Goal: Task Accomplishment & Management: Manage account settings

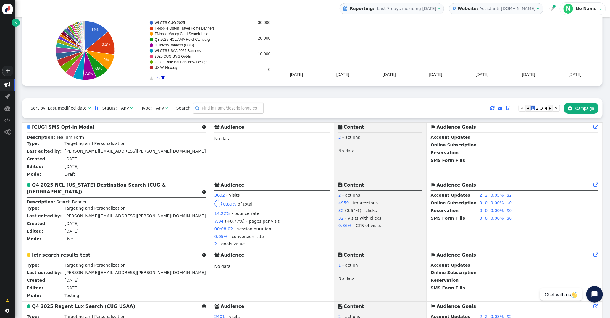
scroll to position [78, 0]
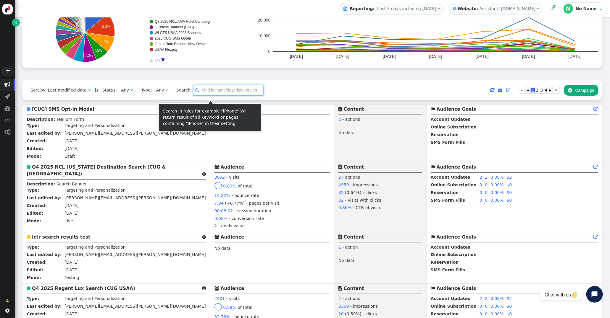
click at [215, 94] on input "text" at bounding box center [228, 90] width 70 height 11
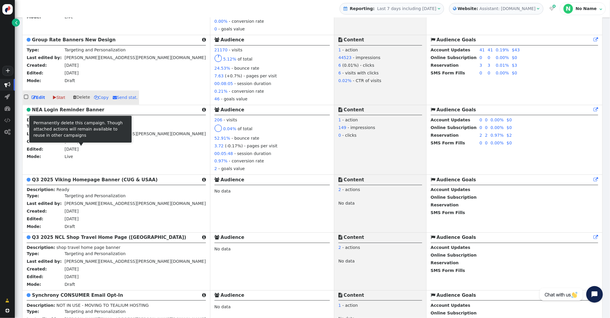
scroll to position [579, 0]
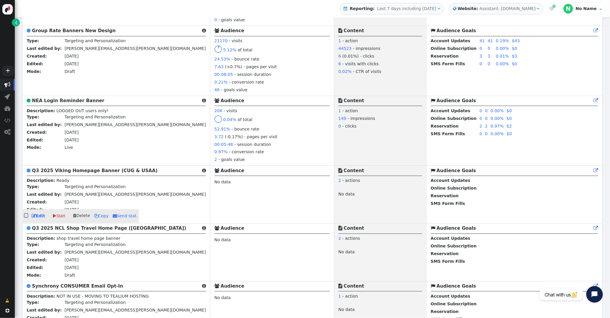
type input "home"
click at [74, 168] on b "Q3 2025 Viking Homepage Banner (CUG & USAA)" at bounding box center [95, 170] width 126 height 5
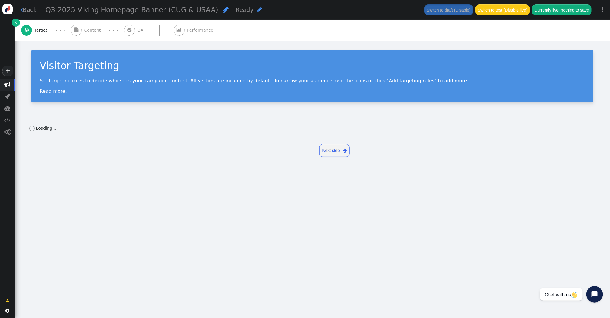
click at [223, 8] on span "" at bounding box center [226, 9] width 6 height 7
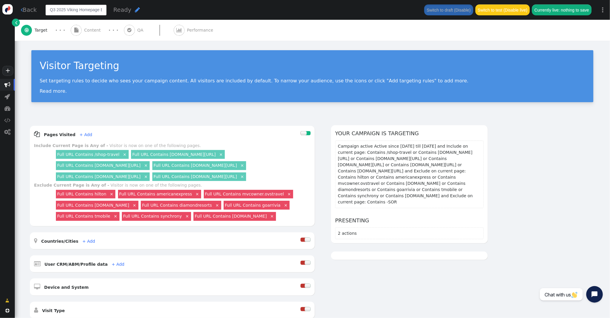
drag, startPoint x: 78, startPoint y: 10, endPoint x: 14, endPoint y: 7, distance: 63.9
click at [14, 7] on div "+  Campaigns  Realtime Visitors  Dashboard  Tracker Settings  Settings  …" at bounding box center [305, 159] width 610 height 318
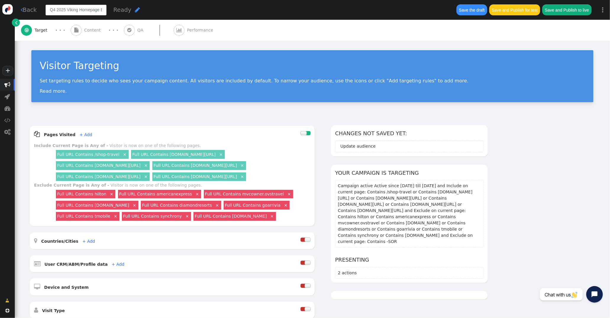
drag, startPoint x: 78, startPoint y: 10, endPoint x: 66, endPoint y: 10, distance: 11.5
click at [66, 10] on input "Q4 2025 Viking Homepage Banner (CUG & USAA)" at bounding box center [76, 10] width 61 height 11
type input "Q4 2025 Holland Homepage Banner (CUG & USAA)"
drag, startPoint x: 107, startPoint y: 11, endPoint x: 112, endPoint y: 12, distance: 5.1
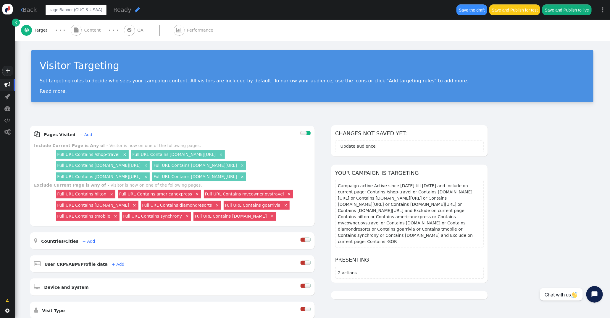
click at [112, 12] on div "Q4 2025 Holland Homepage Banner (CUG & USAA) Ready " at bounding box center [248, 9] width 404 height 11
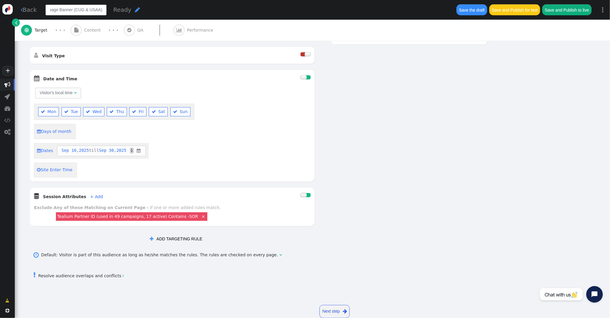
scroll to position [261, 0]
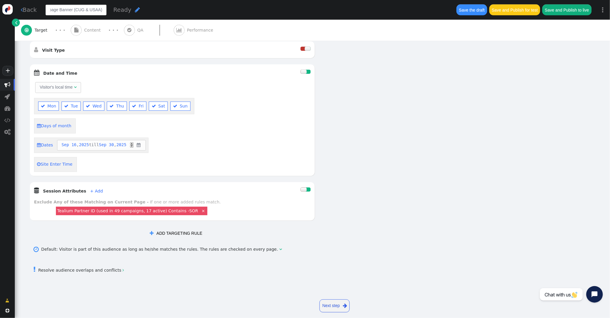
click at [304, 73] on div at bounding box center [303, 72] width 6 height 4
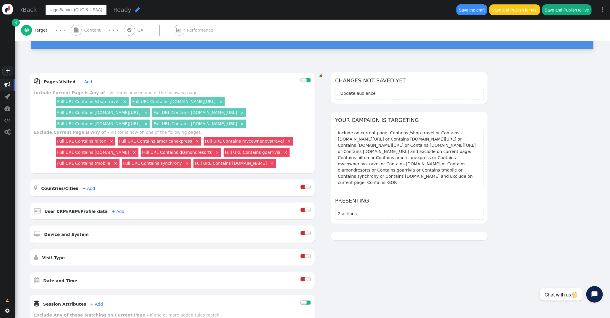
scroll to position [0, 0]
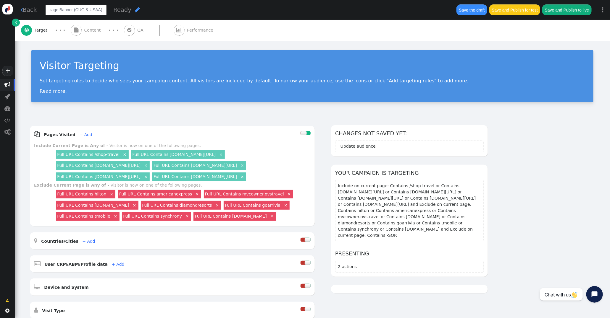
click at [93, 27] on span "Content" at bounding box center [93, 30] width 19 height 6
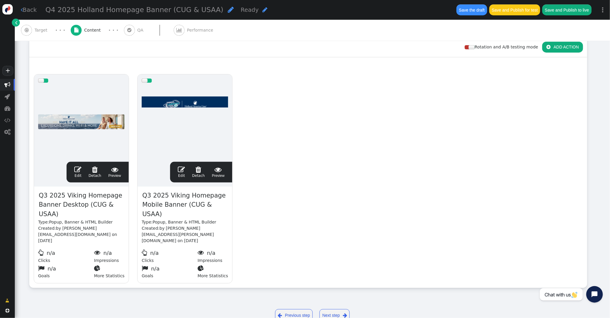
scroll to position [86, 0]
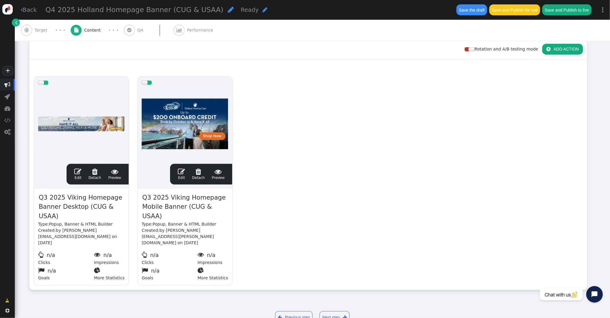
click at [55, 198] on span "Q3 2025 Viking Homepage Banner Desktop (CUG & USAA)" at bounding box center [81, 207] width 86 height 29
click at [57, 195] on span "Q3 2025 Viking Homepage Banner Desktop (CUG & USAA)" at bounding box center [81, 207] width 86 height 29
click at [48, 197] on span "Q3 2025 Viking Homepage Banner Desktop (CUG & USAA)" at bounding box center [81, 207] width 86 height 29
drag, startPoint x: 77, startPoint y: 198, endPoint x: 64, endPoint y: 197, distance: 12.7
click at [64, 197] on span "Q4 2025 Viking Homepage Banner Desktop (CUG & USAA)" at bounding box center [81, 207] width 86 height 29
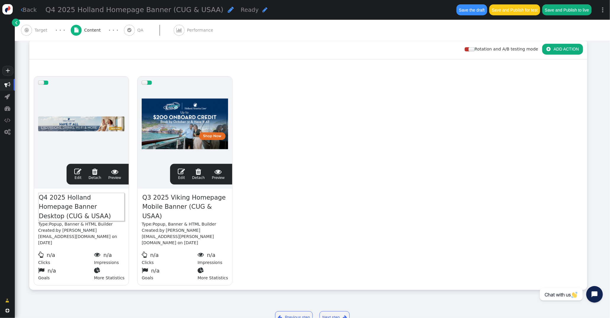
click at [154, 197] on span "Q3 2025 Viking Homepage Mobile Banner (CUG & USAA)" at bounding box center [185, 207] width 86 height 29
click at [146, 196] on span "Q3 2025 Viking Homepage Mobile Banner (CUG & USAA)" at bounding box center [185, 207] width 86 height 29
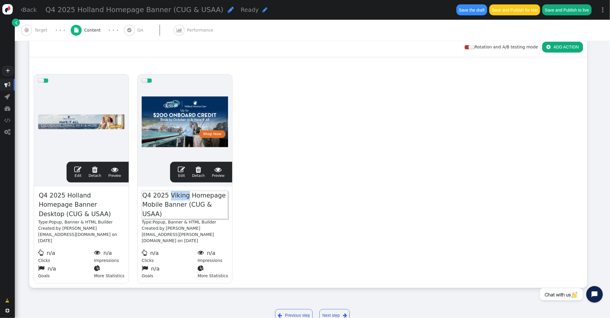
drag, startPoint x: 175, startPoint y: 195, endPoint x: 167, endPoint y: 195, distance: 8.0
click at [167, 195] on span "Q4 2025 Viking Homepage Mobile Banner (CUG & USAA)" at bounding box center [185, 205] width 86 height 29
click at [242, 203] on div "drag this  Edit  Detach  Preview Q4 2025 Holland Homepage Banner Desktop (CU…" at bounding box center [308, 179] width 557 height 218
click at [79, 168] on span "" at bounding box center [77, 169] width 7 height 7
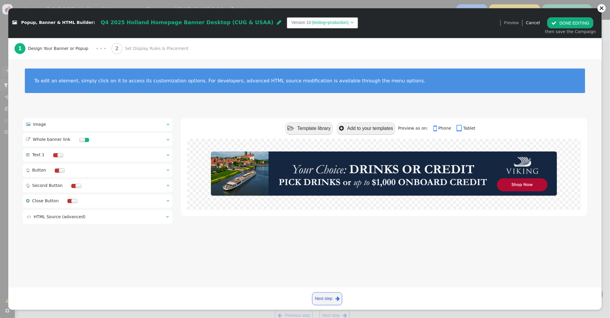
click at [166, 123] on div " Image  " at bounding box center [98, 124] width 150 height 13
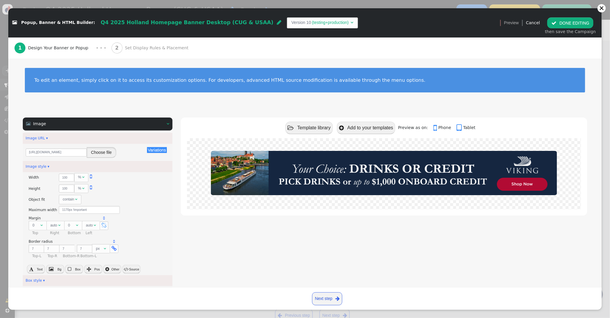
click at [97, 151] on button "Choose file" at bounding box center [102, 152] width 30 height 11
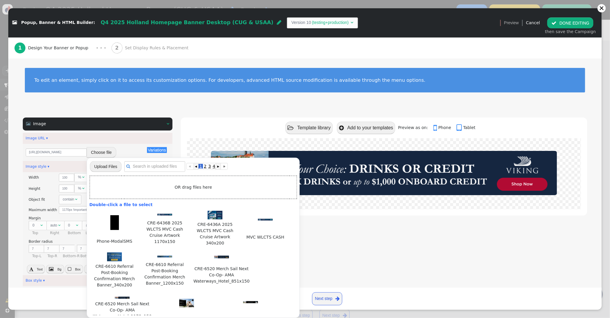
click at [108, 164] on input "file" at bounding box center [106, 167] width 32 height 12
type input "C:\fakepath\Holland_Q4_2025_1170x150.jpg"
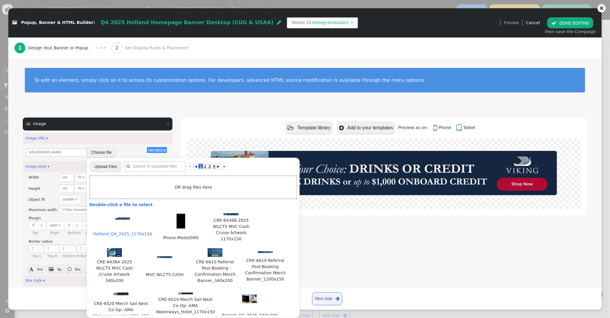
click at [124, 219] on img at bounding box center [122, 219] width 15 height 2
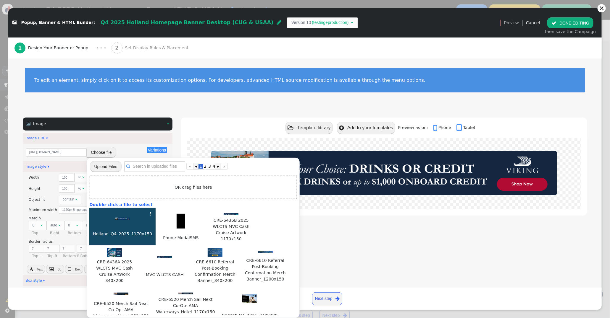
click at [124, 219] on img at bounding box center [122, 219] width 15 height 2
type input "https://cdn.personyze.com/upload/5748/b71ef78883192807.jpeg"
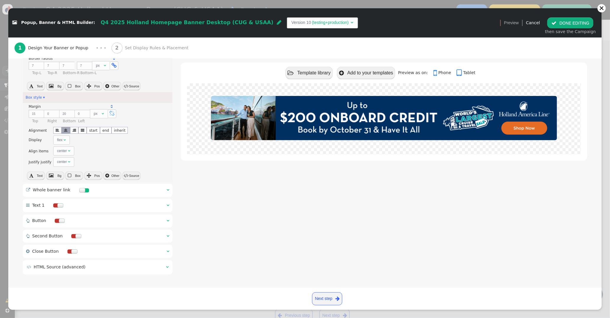
scroll to position [184, 0]
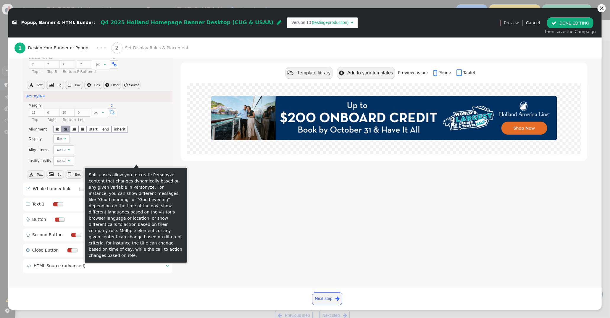
drag, startPoint x: 222, startPoint y: 205, endPoint x: 214, endPoint y: 200, distance: 9.1
click at [215, 201] on div " Template library  Add to your templates Preview as on:  Phone  Tablet" at bounding box center [384, 104] width 406 height 342
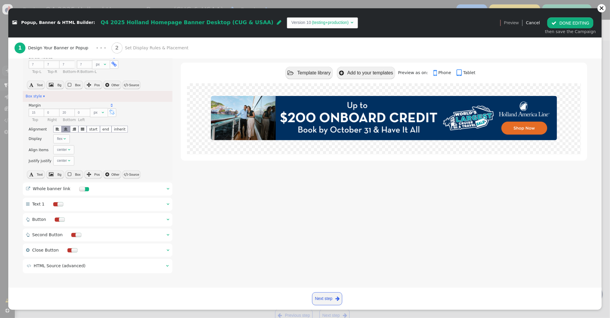
click at [168, 188] on span "" at bounding box center [167, 189] width 3 height 4
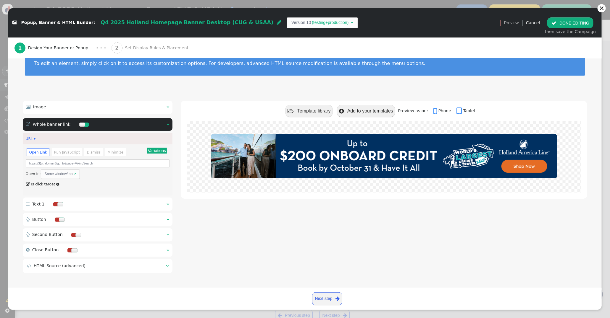
scroll to position [0, 0]
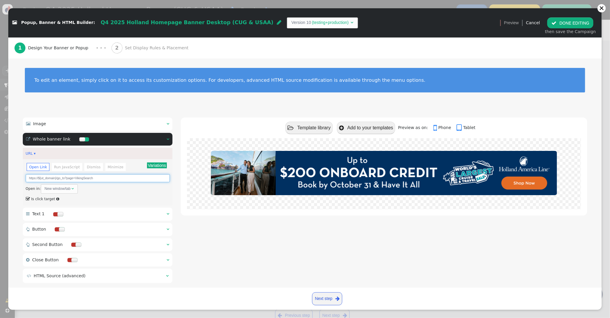
drag, startPoint x: 83, startPoint y: 179, endPoint x: 75, endPoint y: 179, distance: 8.0
click at [75, 179] on input "https://${ut_domain}/go_to?page=VikingSearch" at bounding box center [98, 178] width 144 height 8
drag, startPoint x: 101, startPoint y: 177, endPoint x: 73, endPoint y: 179, distance: 27.6
click at [74, 179] on input "https://${ut_domain}/go_to?page=HollandSearch" at bounding box center [98, 178] width 144 height 8
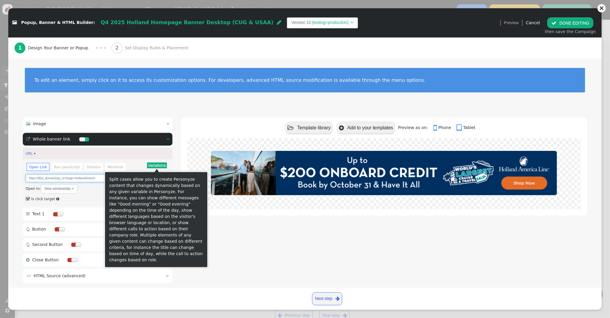
type input "https://${ut_domain}/go_to?page=HollandSearch"
click at [154, 164] on button "Variations" at bounding box center [157, 166] width 20 height 6
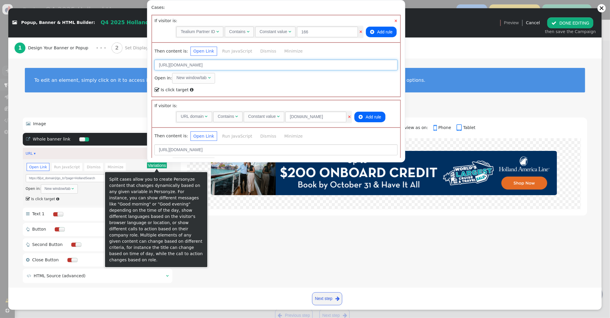
drag, startPoint x: 282, startPoint y: 65, endPoint x: 253, endPoint y: 64, distance: 28.7
click at [251, 65] on input "https://neamb.lifestylecollection.com/go_to?page=VikingSearch" at bounding box center [275, 65] width 243 height 11
paste input "Holland"
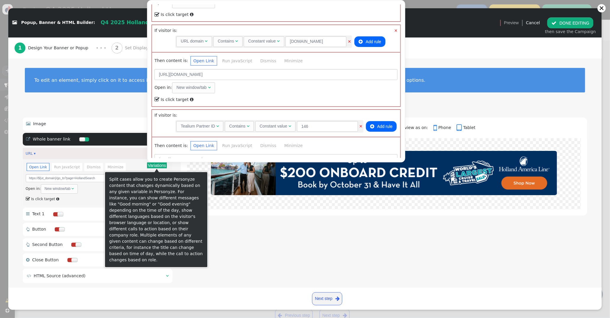
scroll to position [74, 0]
type input "https://neamb.lifestylecollection.com/go_to?page=HollandSearch"
drag, startPoint x: 262, startPoint y: 77, endPoint x: 235, endPoint y: 77, distance: 27.5
click at [233, 78] on input "https://travel.redweek.com/go_to?page=VikingSearch" at bounding box center [275, 76] width 243 height 11
paste input "Holland"
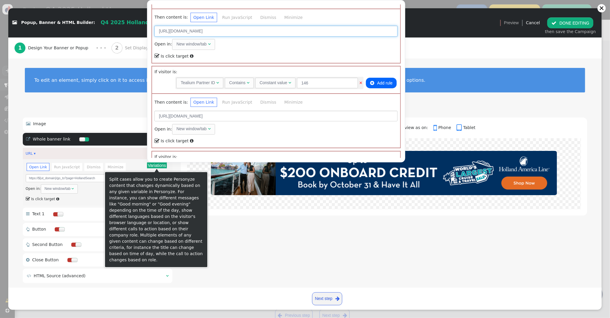
scroll to position [149, 0]
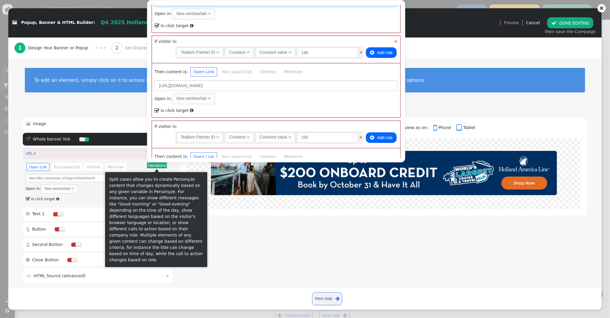
type input "https://travel.redweek.com/go_to?page=HollandSearch"
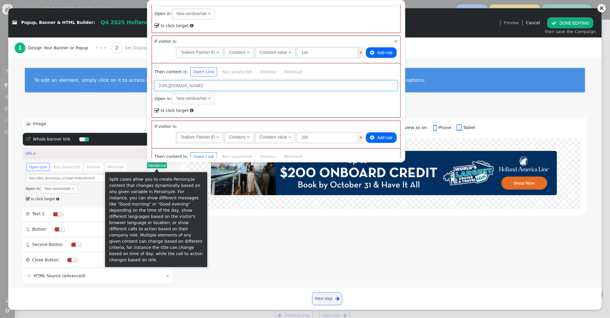
drag, startPoint x: 261, startPoint y: 86, endPoint x: 235, endPoint y: 85, distance: 26.0
click at [233, 87] on input "https://travel.directbuy.com/go_to?page=VikingSearch" at bounding box center [275, 85] width 243 height 11
paste input "Holland"
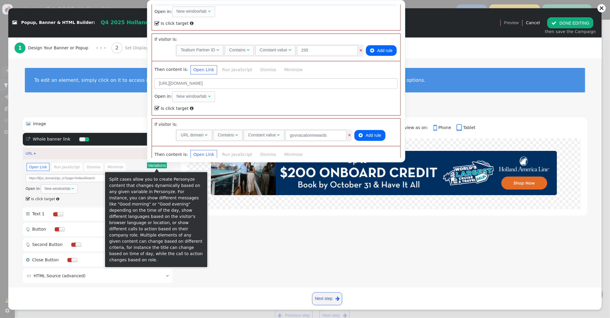
scroll to position [243, 0]
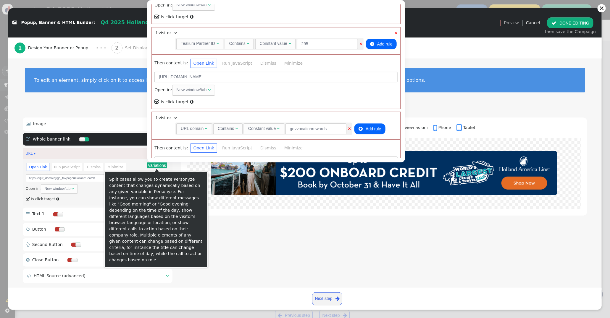
type input "https://travel.directbuy.com/go_to?page=HollandSearch"
drag, startPoint x: 271, startPoint y: 77, endPoint x: 245, endPoint y: 78, distance: 26.0
click at [245, 78] on input "https://travel.touchofmodern.com/go_to?page=VikingSearch" at bounding box center [275, 77] width 243 height 11
paste input "Holland"
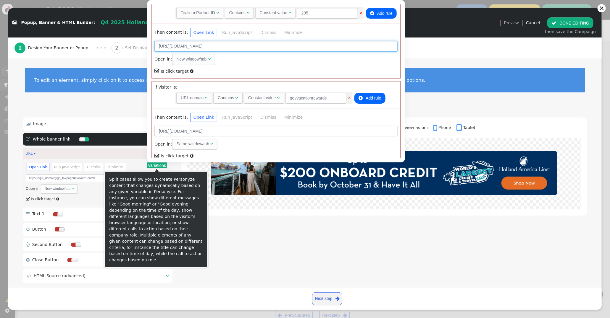
scroll to position [291, 0]
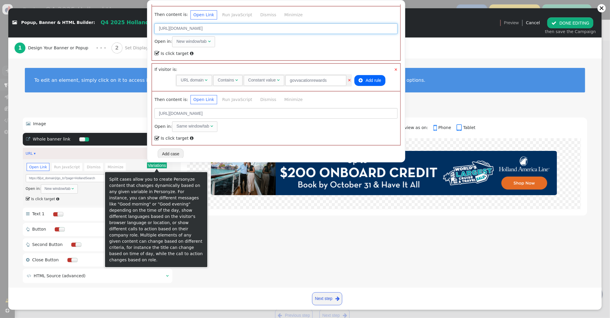
type input "https://travel.touchofmodern.com/go_to?page=HollandSearch"
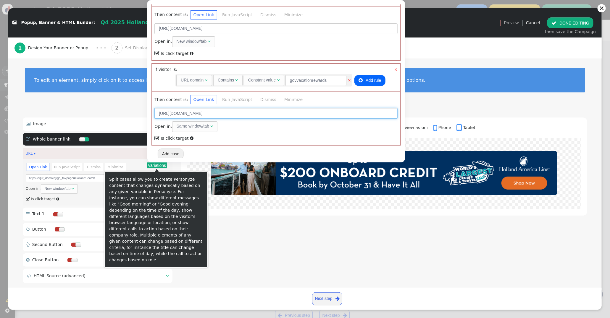
drag, startPoint x: 270, startPoint y: 111, endPoint x: 254, endPoint y: 111, distance: 15.7
click at [243, 110] on input "https://govvacationrewards.com/go_to?page=VikingSearch" at bounding box center [275, 113] width 243 height 11
paste input "Holland"
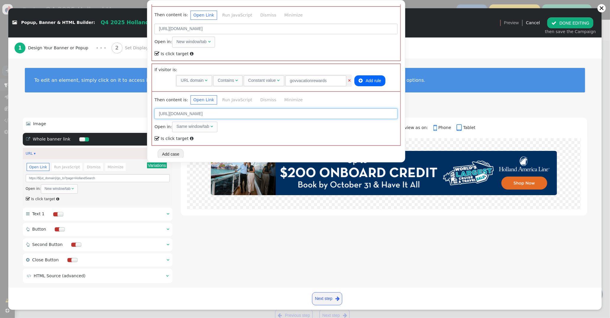
type input "https://govvacationrewards.com/go_to?page=HollandSearch"
click at [425, 103] on div "To edit an element, simply click on it to access its customization options. For…" at bounding box center [304, 84] width 593 height 51
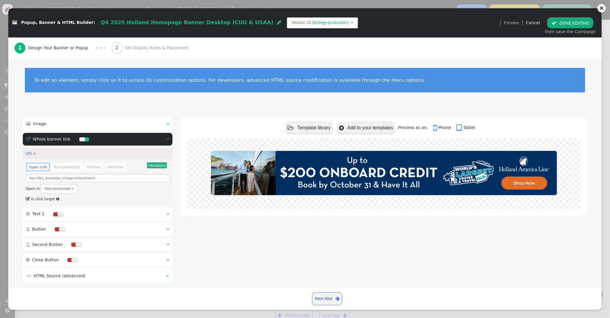
click at [138, 49] on span "Set Display Rules & Placement" at bounding box center [158, 48] width 66 height 6
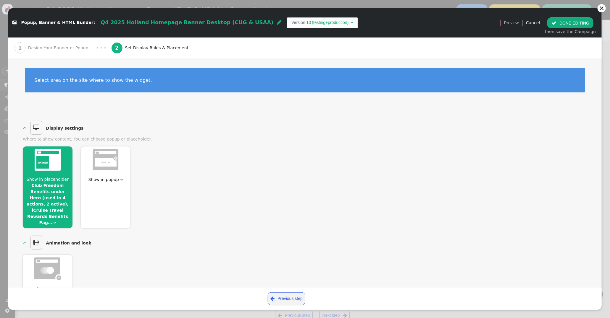
click at [573, 23] on button " DONE EDITING" at bounding box center [570, 22] width 46 height 11
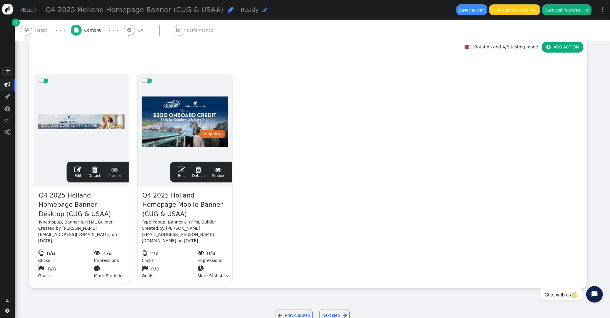
click at [184, 170] on span "" at bounding box center [181, 169] width 7 height 7
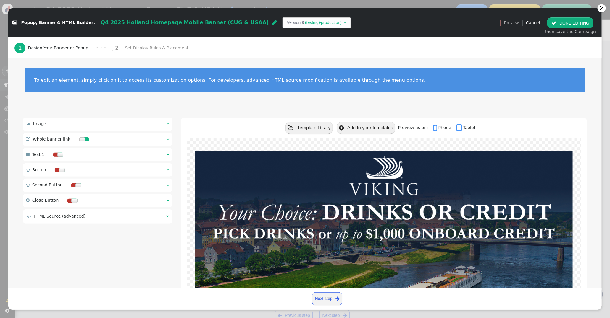
click at [165, 123] on div " Image  " at bounding box center [98, 124] width 150 height 13
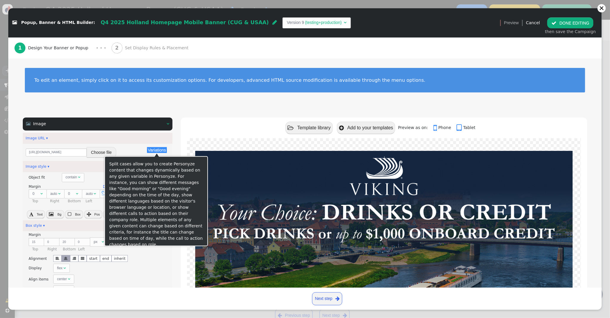
click at [103, 151] on button "Choose file" at bounding box center [102, 152] width 30 height 11
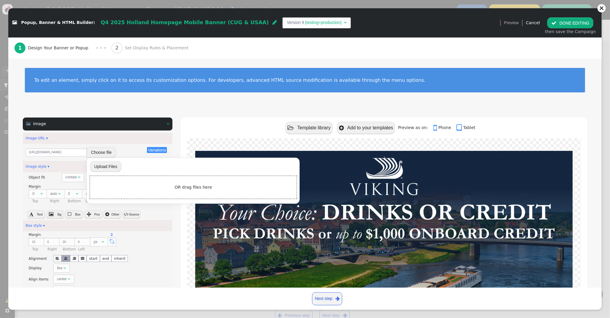
click at [112, 166] on input "file" at bounding box center [106, 167] width 32 height 12
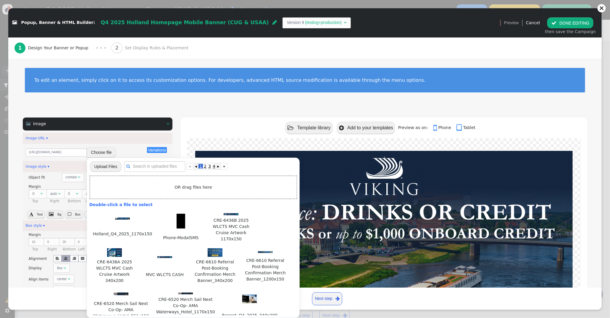
type input "C:\fakepath\Holland_Q4_2025_340x200.jpg"
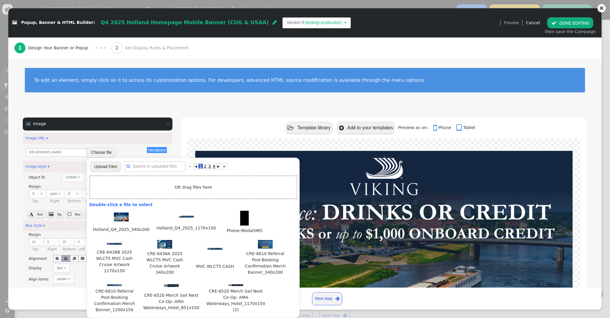
click at [121, 219] on img at bounding box center [121, 217] width 15 height 9
type input "https://cdn.personyze.com/upload/5748/88c4d471b64c4c9d.jpeg"
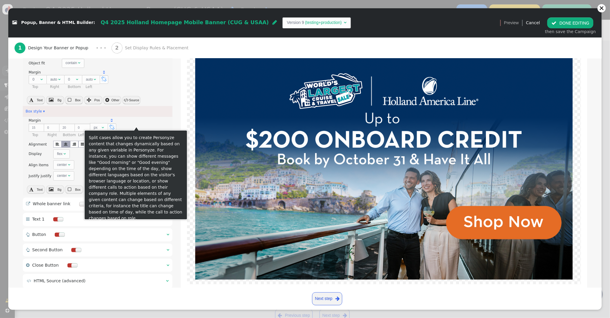
scroll to position [129, 0]
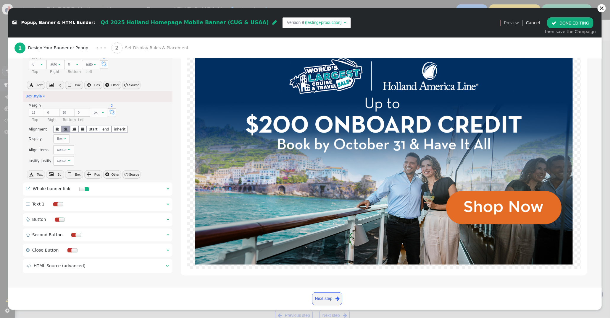
click at [167, 188] on span "" at bounding box center [167, 189] width 3 height 4
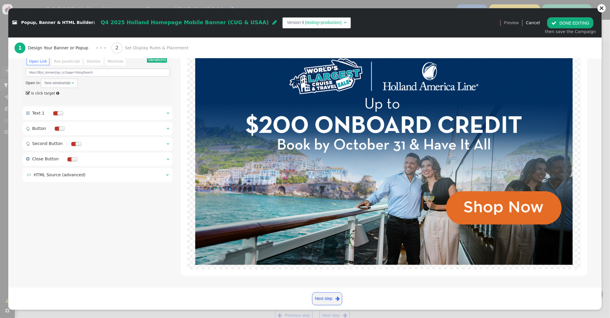
scroll to position [108, 0]
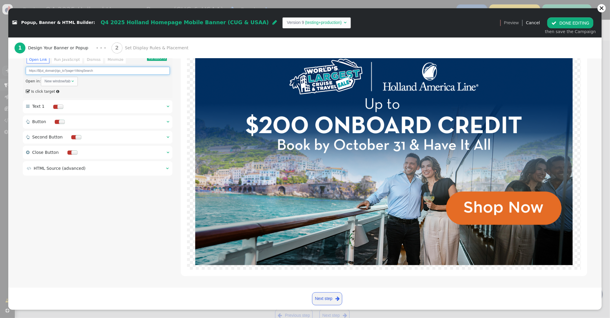
drag, startPoint x: 95, startPoint y: 71, endPoint x: 75, endPoint y: 72, distance: 19.5
click at [75, 72] on input "https://${ut_domain}/go_to?page=VikingSearch" at bounding box center [98, 71] width 144 height 8
paste input "Holland"
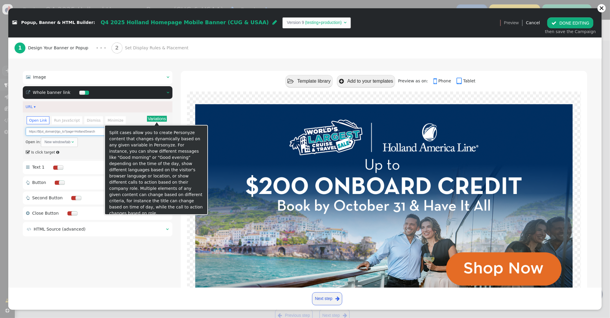
type input "https://${ut_domain}/go_to?page=HollandSearch"
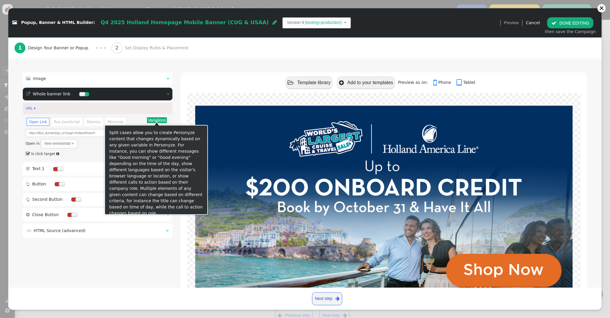
click at [158, 118] on button "Variations" at bounding box center [157, 120] width 20 height 6
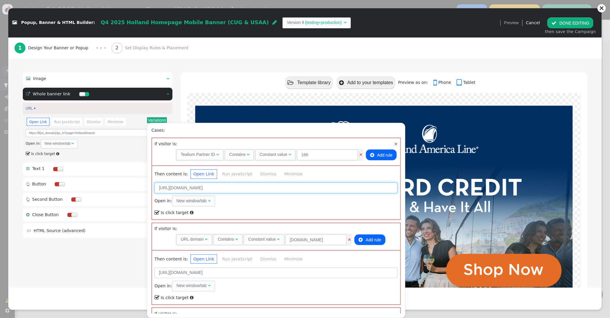
drag, startPoint x: 281, startPoint y: 188, endPoint x: 250, endPoint y: 190, distance: 31.1
click at [250, 190] on input "https://neamb.lifestylecollection.com/go_to?page=VikingSearch" at bounding box center [275, 188] width 243 height 11
paste input "Holland"
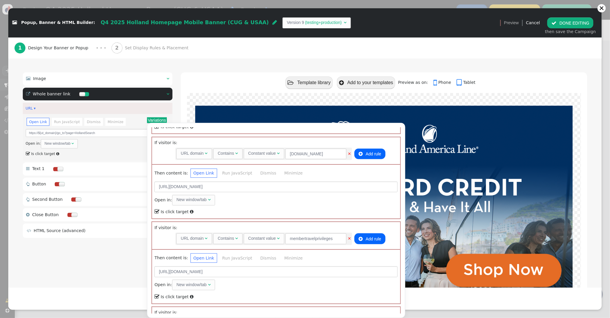
scroll to position [89, 0]
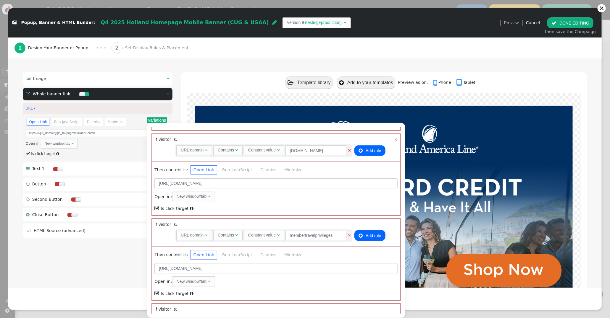
type input "https://neamb.lifestylecollection.com/go_to?page=HollandSearch"
drag, startPoint x: 253, startPoint y: 183, endPoint x: 232, endPoint y: 184, distance: 21.0
click at [232, 184] on input "https://travel.redweek.com/go_to?page=VikingSearch" at bounding box center [275, 184] width 243 height 11
paste input "Holland"
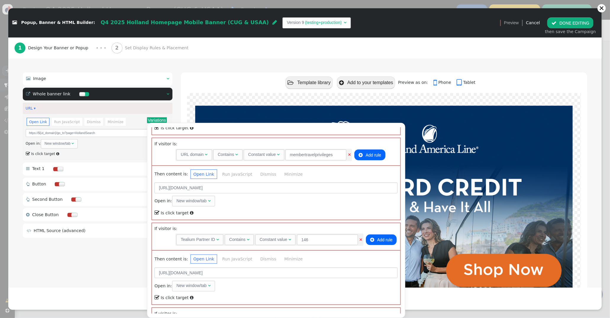
scroll to position [173, 0]
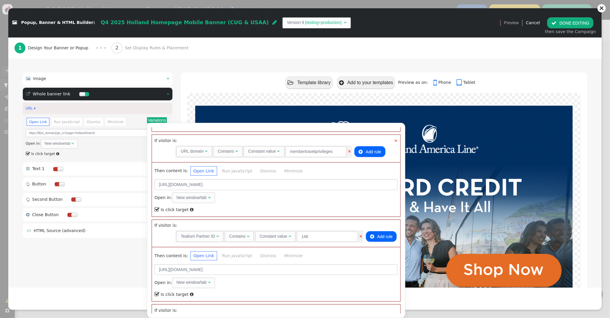
type input "https://travel.redweek.com/go_to?page=HollandSearch"
drag, startPoint x: 276, startPoint y: 184, endPoint x: 252, endPoint y: 185, distance: 24.3
click at [249, 186] on input "https://membertravelprivileges.com/go_to?page=VikingSearch" at bounding box center [275, 184] width 243 height 11
paste input "Holland"
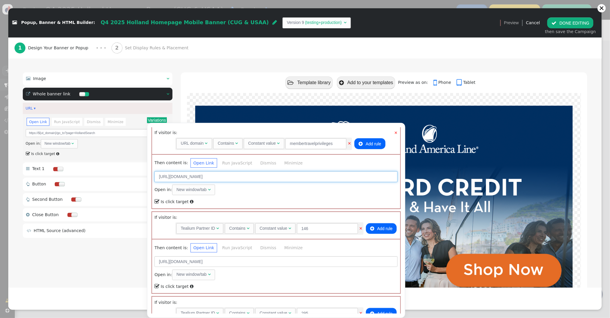
scroll to position [183, 0]
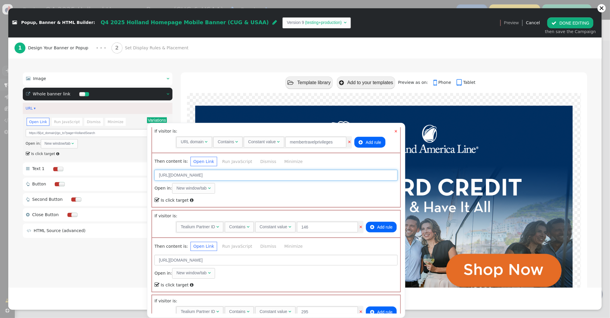
click at [252, 174] on input "https://membertravelprivileges.com/go_to?page=VHollandSearch" at bounding box center [275, 175] width 243 height 11
type input "https://membertravelprivileges.com/go_to?page=HollandSearch"
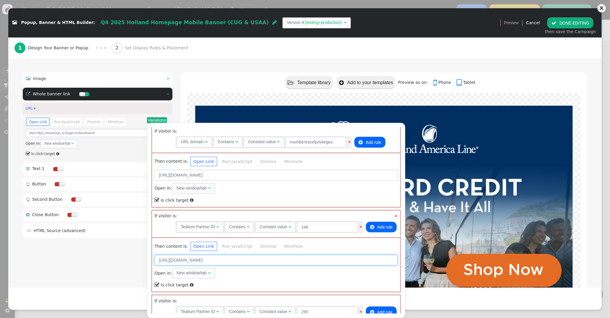
drag, startPoint x: 243, startPoint y: 258, endPoint x: 234, endPoint y: 259, distance: 9.5
click at [234, 259] on input "https://travel.directbuy.com/go_to?page=VikingSearch" at bounding box center [275, 260] width 243 height 11
paste input "Holland"
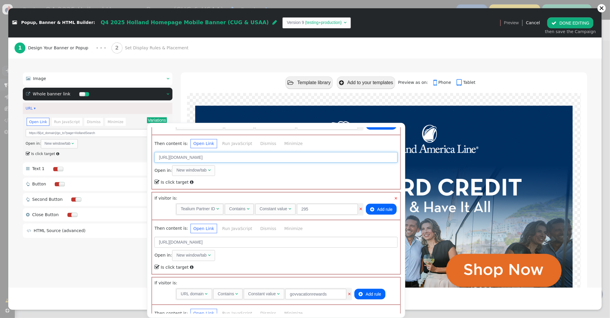
scroll to position [289, 0]
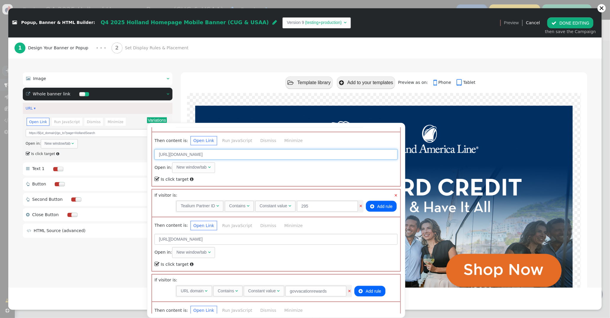
type input "https://travel.directbuy.com/go_to?page=HollandSearch"
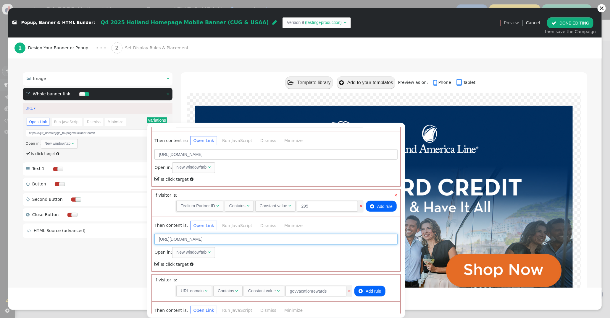
drag, startPoint x: 275, startPoint y: 239, endPoint x: 245, endPoint y: 238, distance: 30.2
click at [245, 239] on input "https://travel.touchofmodern.com/go_to?page=VikingSearch" at bounding box center [275, 239] width 243 height 11
paste input "Holland"
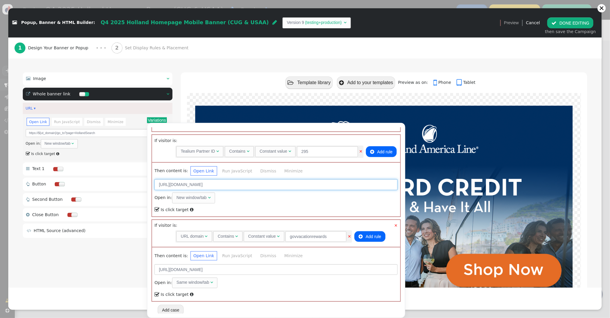
scroll to position [343, 0]
type input "https://travel.touchofmodern.com/go_to?page=HollandSearch"
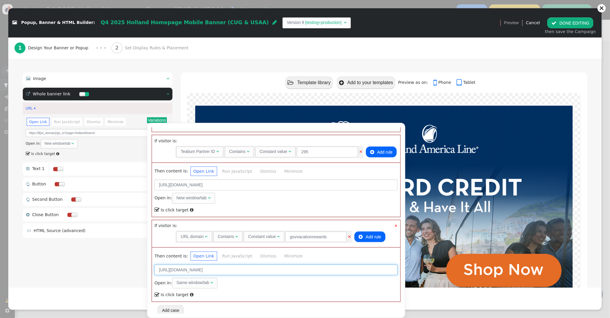
drag, startPoint x: 255, startPoint y: 268, endPoint x: 242, endPoint y: 270, distance: 13.4
click at [242, 270] on input "https://govvacationrewards.com/go_to?page=VikingSearch" at bounding box center [275, 270] width 243 height 11
paste input "Holland"
type input "https://govvacationrewards.com/go_to?page=HollandSearch"
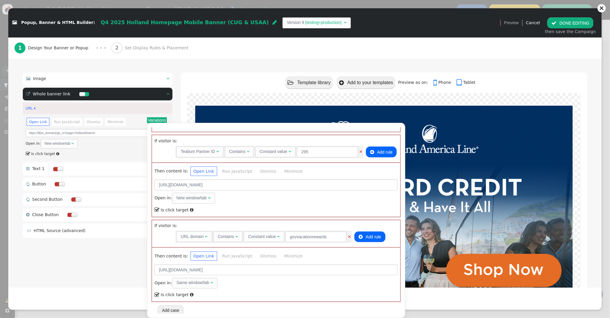
click at [238, 82] on div " Template library  Add to your templates Preview as on:  Phone  Tablet" at bounding box center [384, 82] width 406 height 21
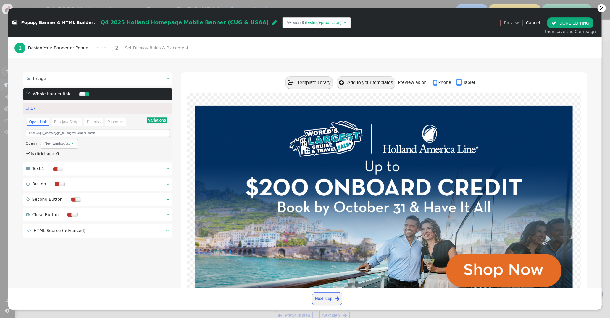
click at [567, 21] on button " DONE EDITING" at bounding box center [570, 22] width 46 height 11
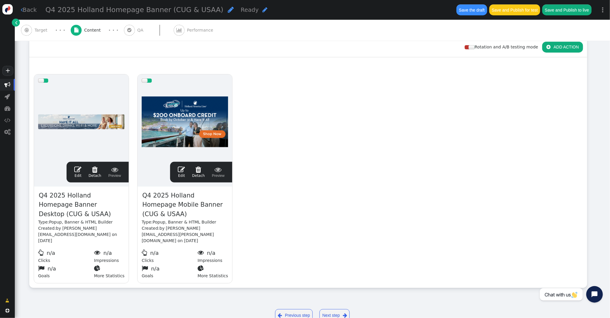
click at [37, 28] on span "Target" at bounding box center [42, 30] width 15 height 6
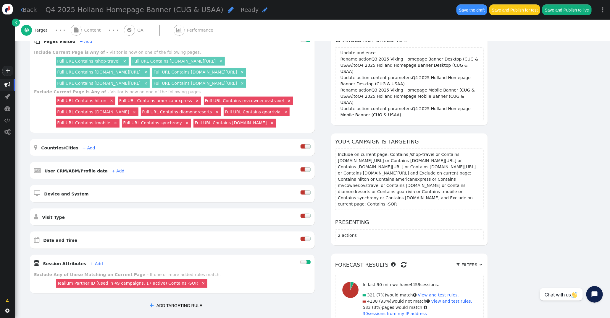
scroll to position [95, 0]
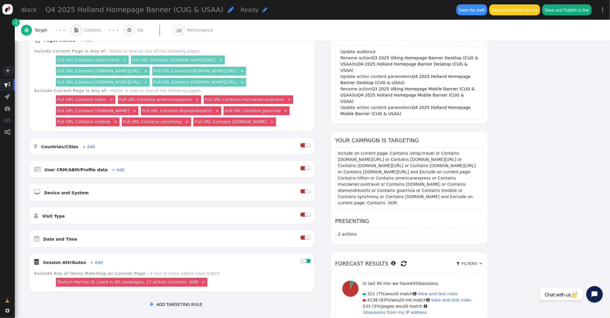
click at [305, 237] on div at bounding box center [307, 238] width 6 height 4
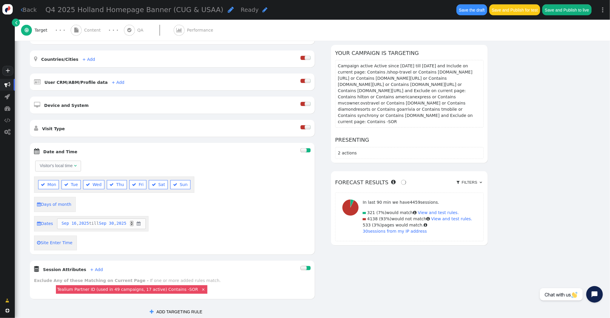
scroll to position [202, 0]
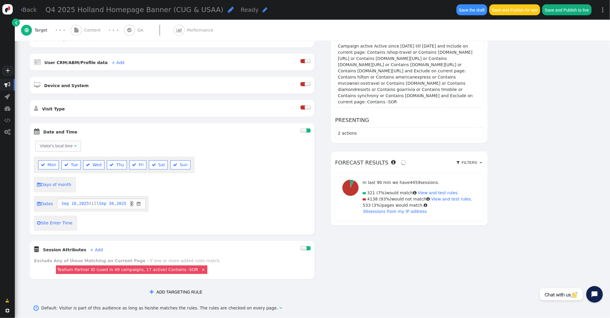
click at [67, 201] on span "Sep" at bounding box center [64, 204] width 7 height 6
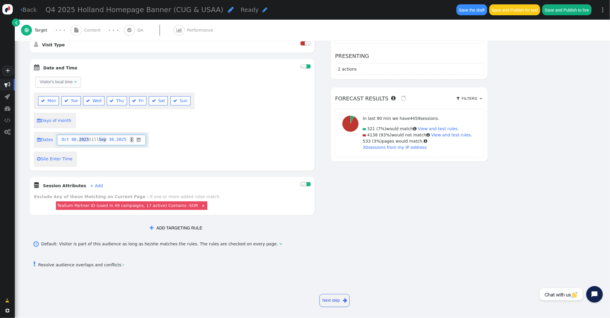
click at [106, 140] on span "Sep" at bounding box center [102, 140] width 7 height 6
click at [106, 138] on span "Dec" at bounding box center [102, 140] width 7 height 6
click at [335, 193] on div "AND OR XOR AND     Pages Visited + Add  Include Current Page is Any of - V…" at bounding box center [258, 46] width 458 height 375
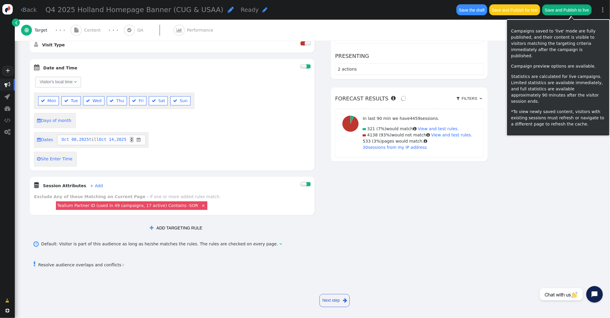
click at [565, 13] on button "Save and Publish to live" at bounding box center [566, 9] width 49 height 11
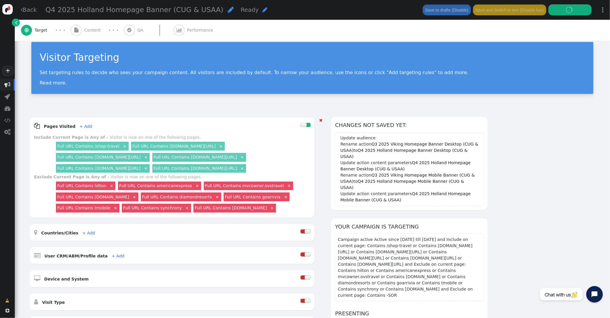
scroll to position [0, 0]
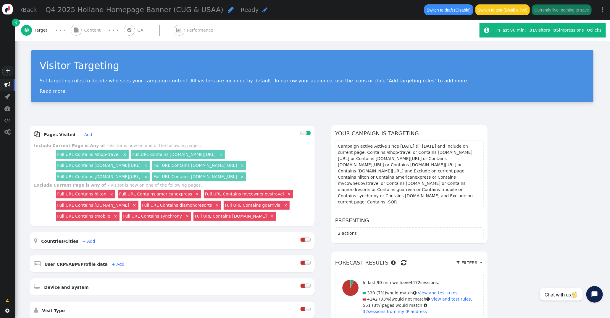
click at [196, 29] on span "Performance" at bounding box center [201, 30] width 29 height 6
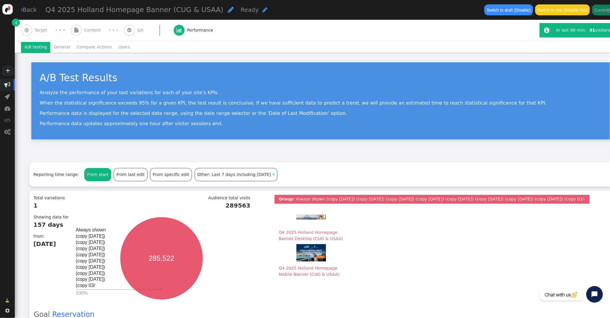
click at [65, 44] on li "General" at bounding box center [61, 47] width 23 height 11
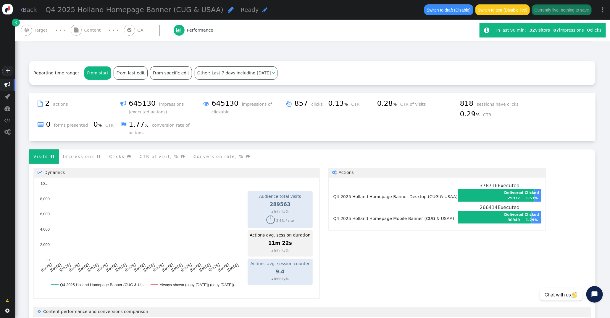
scroll to position [308, 0]
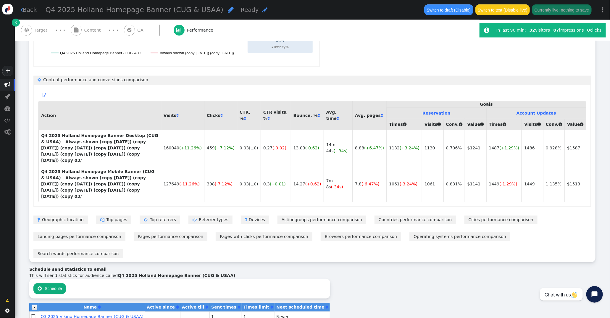
click at [89, 315] on span "Q3 2025 Viking Homepage Banner (CUG & USAA)" at bounding box center [91, 317] width 103 height 5
type input "Q3 2025 Viking Homepage Banner (CUG & USAA)"
type input "1"
type input "[PERSON_NAME][EMAIL_ADDRESS][PERSON_NAME][DOMAIN_NAME]"
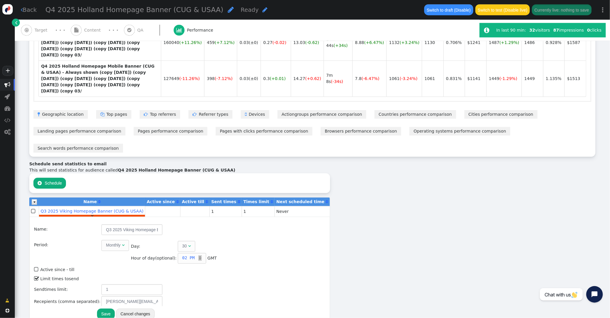
scroll to position [418, 0]
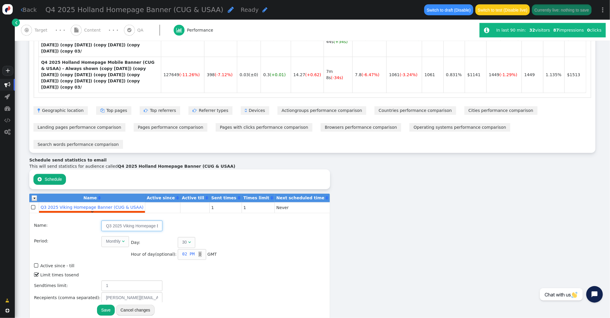
click at [106, 221] on input "Q3 2025 Viking Homepage Banner (CUG & USAA)" at bounding box center [131, 226] width 61 height 11
drag, startPoint x: 117, startPoint y: 186, endPoint x: 167, endPoint y: 185, distance: 49.7
click at [167, 221] on td "Q4 2025 Holland Homepage Banner (CUG & USAA)" at bounding box center [159, 228] width 116 height 15
type input "Q4 2025 Holland Homepage Banner (CUG & USAA)"
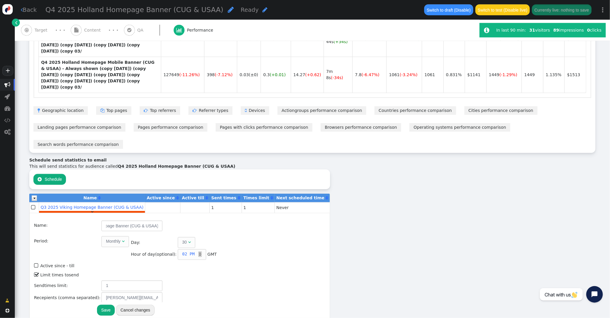
click at [196, 221] on td "Q4 2025 Holland Homepage Banner (CUG & USAA)" at bounding box center [159, 228] width 116 height 15
click at [188, 240] on span "" at bounding box center [189, 242] width 3 height 4
click at [97, 305] on button "Save" at bounding box center [106, 310] width 18 height 11
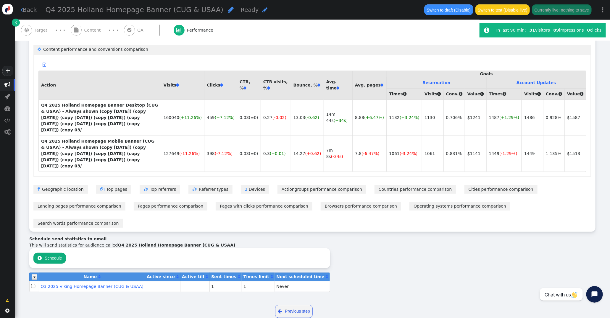
scroll to position [308, 0]
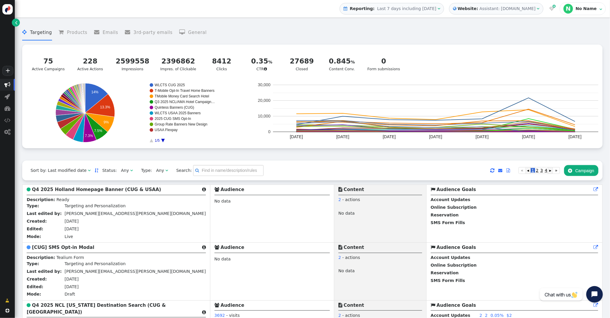
click at [520, 7] on div "Assistant: [DOMAIN_NAME]" at bounding box center [507, 9] width 56 height 6
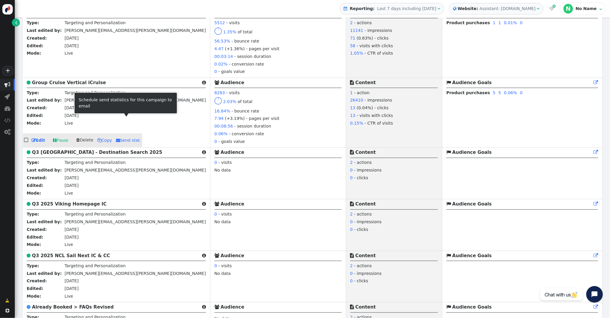
scroll to position [484, 0]
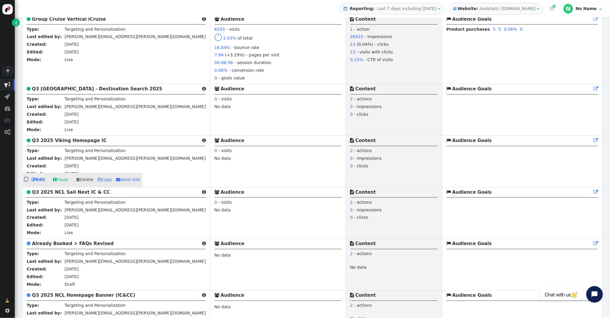
click at [88, 143] on b "Q3 2025 Viking Homepage IC" at bounding box center [69, 140] width 74 height 5
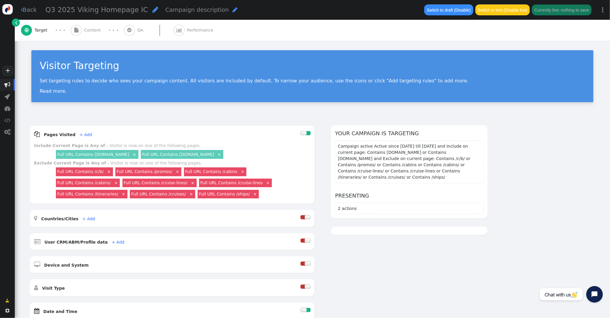
click at [53, 8] on span "Q3 2025 Viking Homepage IC" at bounding box center [97, 10] width 103 height 8
click at [49, 9] on input "Q3 2025 Viking Homepage IC" at bounding box center [76, 10] width 61 height 11
click at [52, 10] on input "Q3 2025 Viking Homepage IC" at bounding box center [76, 10] width 61 height 11
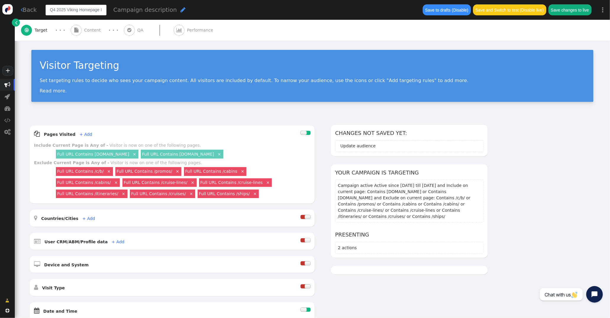
drag, startPoint x: 78, startPoint y: 11, endPoint x: 67, endPoint y: 10, distance: 11.6
click at [67, 10] on input "Q4 2025 Viking Homepage IC" at bounding box center [76, 10] width 61 height 11
type input "Q4 2025 Holland Homepage IC"
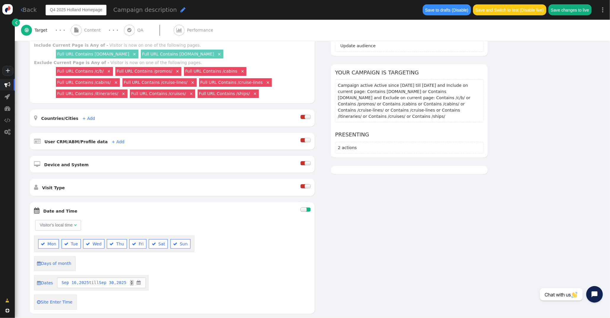
scroll to position [222, 0]
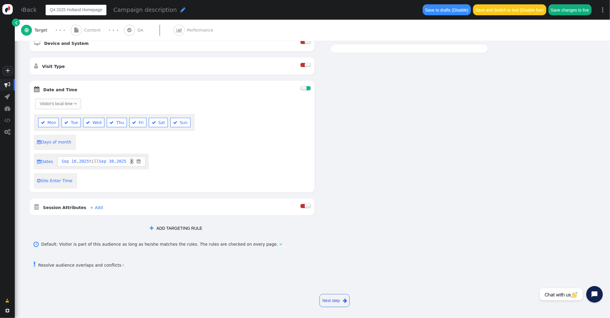
click at [305, 89] on div at bounding box center [303, 88] width 6 height 4
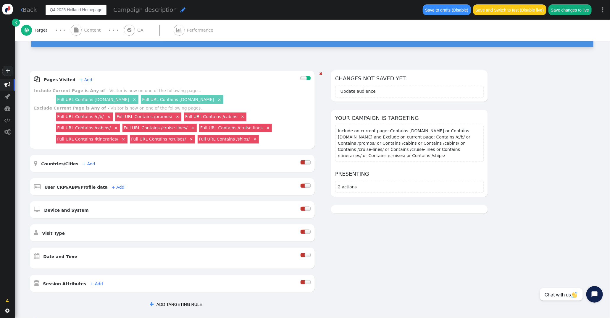
scroll to position [0, 0]
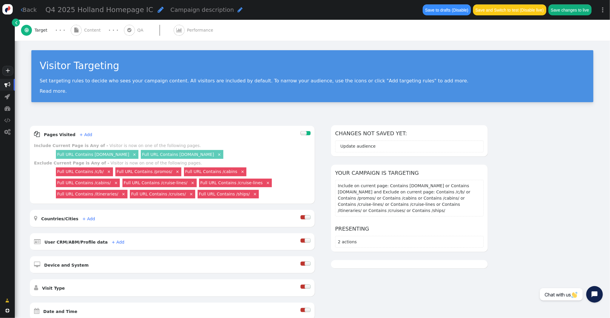
click at [90, 31] on span "Content" at bounding box center [93, 30] width 19 height 6
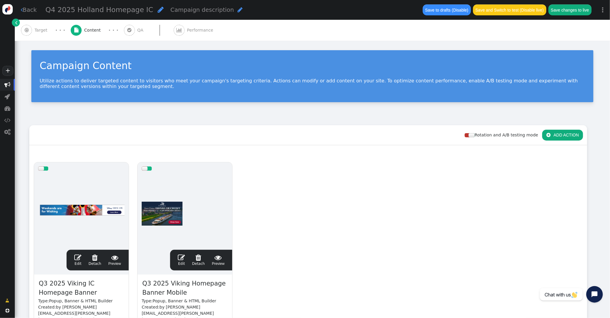
scroll to position [88, 0]
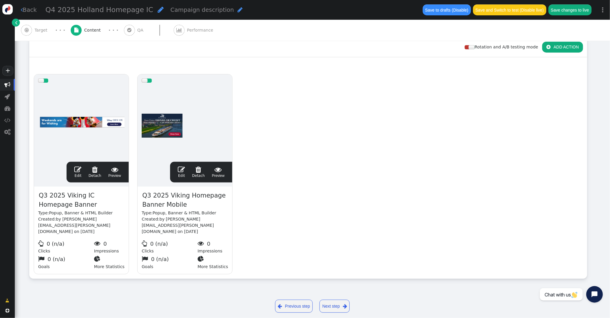
drag, startPoint x: 70, startPoint y: 194, endPoint x: 48, endPoint y: 196, distance: 21.7
click at [69, 194] on span "Q3 2025 Viking IC Homepage Banner" at bounding box center [81, 200] width 86 height 19
click at [45, 196] on span "Q3 2025 Viking IC Homepage Banner" at bounding box center [81, 200] width 86 height 19
drag, startPoint x: 82, startPoint y: 196, endPoint x: 65, endPoint y: 195, distance: 17.2
click at [65, 195] on span "Q4 2025 Viking IC Homepage Banner" at bounding box center [81, 200] width 86 height 19
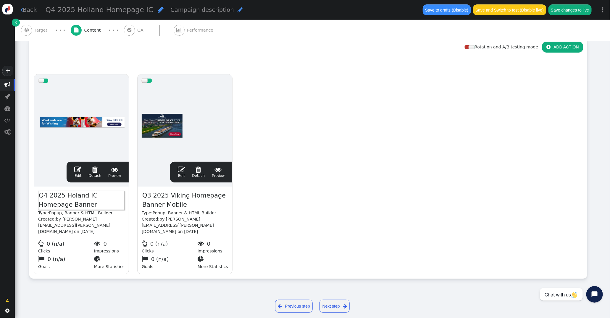
click at [168, 195] on span "Q3 2025 Viking Homepage Banner Mobile" at bounding box center [185, 200] width 86 height 19
click at [148, 195] on span "Q3 2025 Viking Homepage Banner Mobile" at bounding box center [185, 200] width 86 height 19
click at [183, 197] on span "Q4 2025 Viking Homepage Banner Mobile" at bounding box center [185, 200] width 86 height 19
drag, startPoint x: 183, startPoint y: 197, endPoint x: 170, endPoint y: 195, distance: 13.1
click at [170, 195] on span "Q4 2025 Viking Homepage Banner Mobile" at bounding box center [185, 200] width 86 height 19
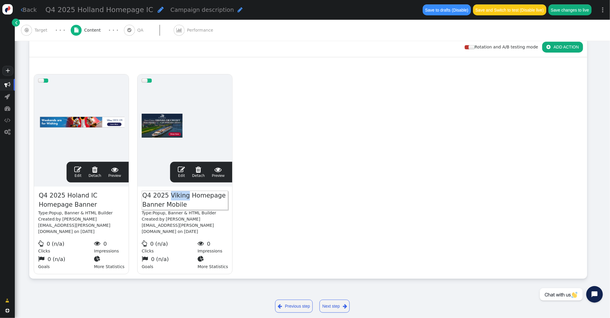
drag, startPoint x: 183, startPoint y: 195, endPoint x: 168, endPoint y: 195, distance: 14.8
click at [168, 195] on span "Q4 2025 Viking Homepage Banner Mobile" at bounding box center [185, 200] width 86 height 19
click at [76, 171] on span "" at bounding box center [77, 169] width 7 height 7
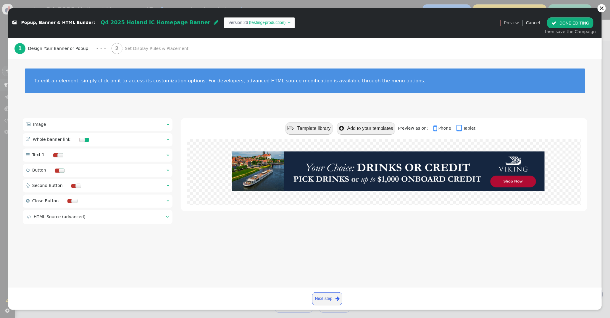
click at [165, 123] on div " Image  " at bounding box center [98, 124] width 150 height 13
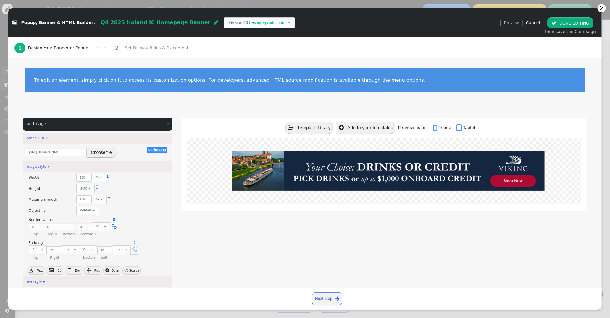
click at [96, 153] on button "Choose file" at bounding box center [102, 152] width 30 height 11
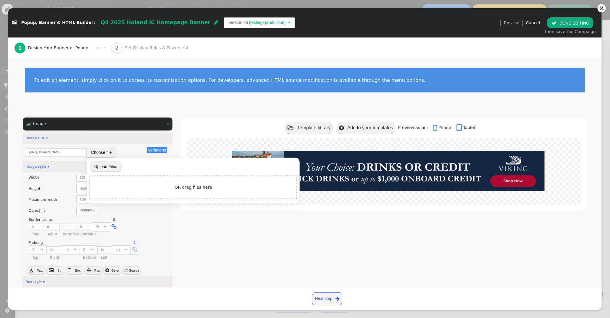
click at [109, 166] on input "file" at bounding box center [106, 167] width 32 height 12
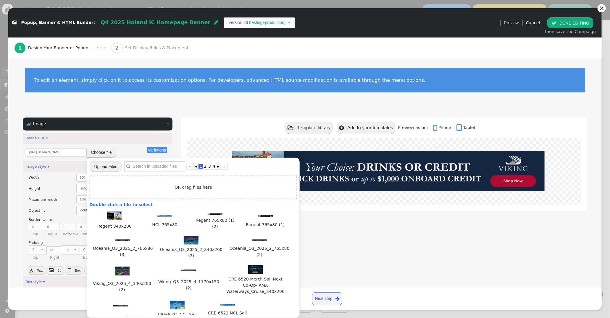
type input "C:\fakepath\Holland_Q4_2025_1170x150.jpg"
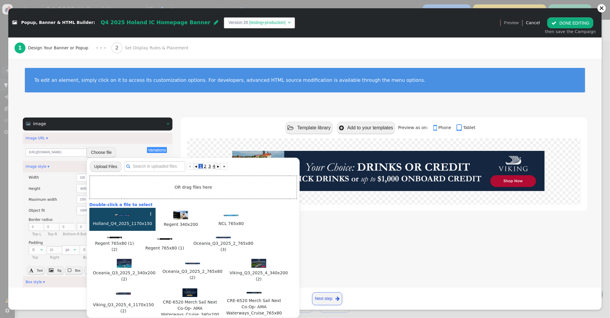
click at [122, 215] on img at bounding box center [122, 216] width 15 height 2
type input "https://cdn.personyze.com/upload/6863/b6530cc63b70a063.jpeg"
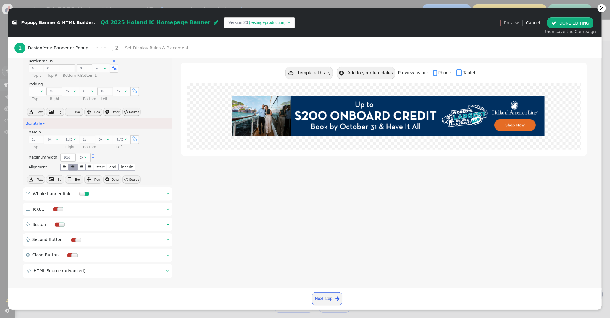
scroll to position [163, 0]
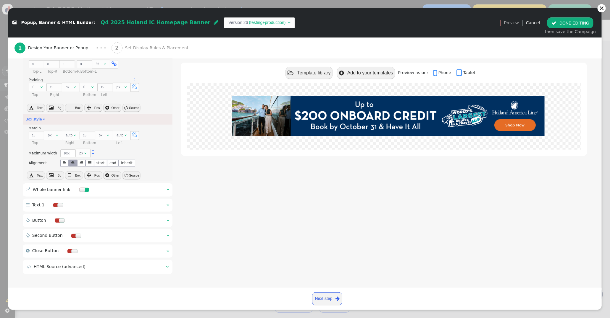
click at [168, 189] on span "" at bounding box center [167, 190] width 3 height 4
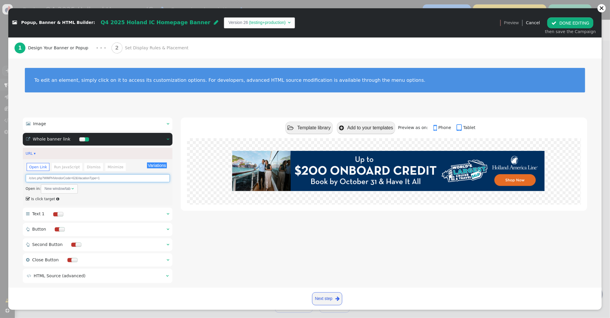
click at [75, 178] on input "/c/src.php?WMPHVendorCode=62&VacationType=1" at bounding box center [98, 178] width 144 height 8
type input "/c/src.php?WMPHVendorCode=13&VacationType=1"
click at [570, 21] on button " DONE EDITING" at bounding box center [570, 22] width 46 height 11
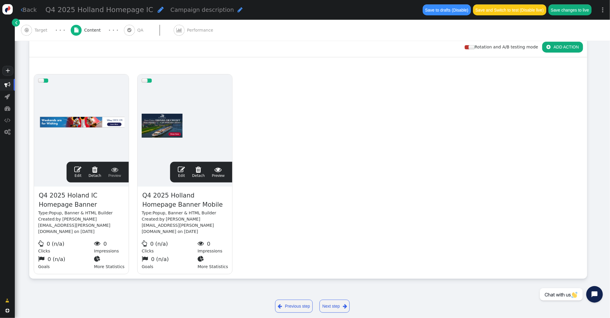
click at [84, 196] on span "Q4 2025 Holand IC Homepage Banner" at bounding box center [81, 200] width 86 height 19
drag, startPoint x: 74, startPoint y: 195, endPoint x: 83, endPoint y: 193, distance: 8.8
click at [74, 195] on span "Q4 2025 Holand IC Homepage Banner" at bounding box center [81, 200] width 86 height 19
click at [180, 171] on span "" at bounding box center [181, 169] width 7 height 7
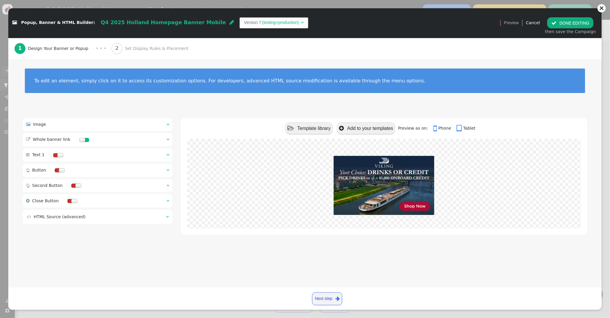
click at [171, 124] on div " Image  " at bounding box center [98, 124] width 150 height 13
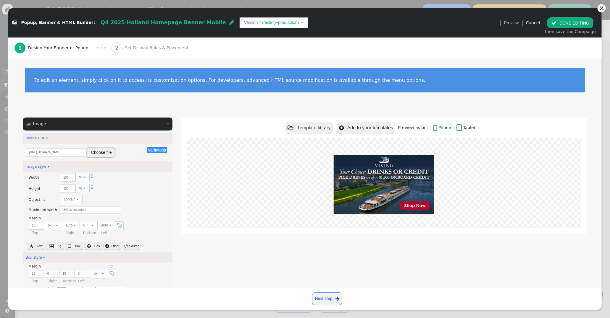
click at [110, 154] on button "Choose file" at bounding box center [102, 152] width 30 height 11
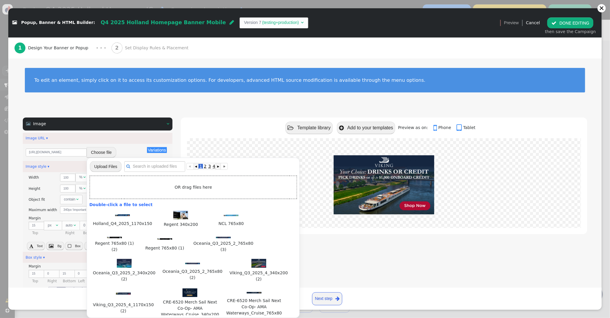
click at [106, 170] on input "file" at bounding box center [106, 167] width 32 height 12
type input "C:\fakepath\Holland_Q4_2025_340x200.jpg"
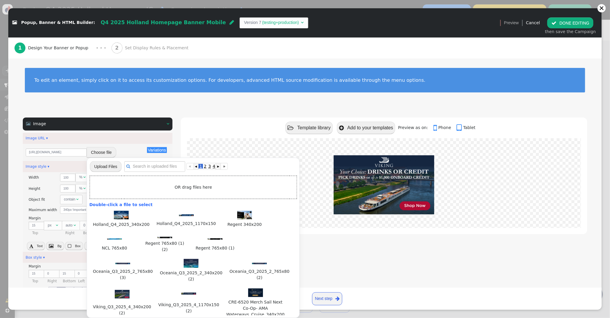
click at [124, 216] on img at bounding box center [121, 215] width 15 height 9
type input "https://cdn.personyze.com/upload/6863/d2506a0475a42030.jpeg"
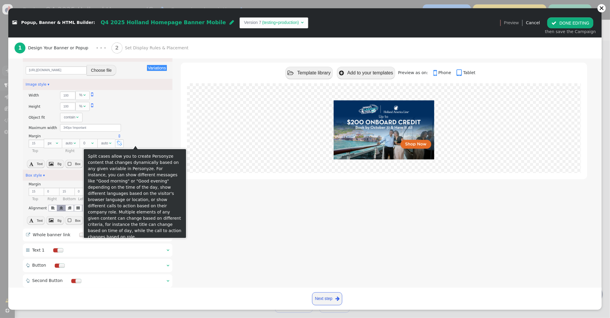
scroll to position [128, 0]
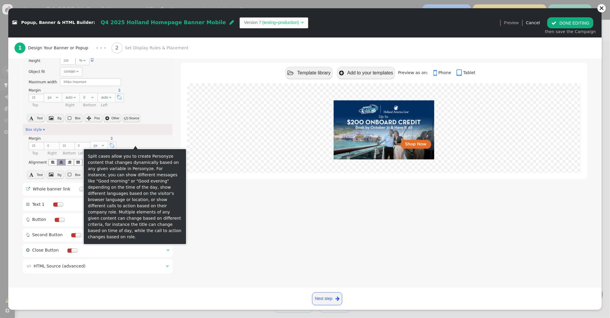
drag, startPoint x: 244, startPoint y: 217, endPoint x: 239, endPoint y: 215, distance: 5.2
click at [244, 217] on div " Template library  Add to your templates Preview as on:  Phone  Tablet" at bounding box center [384, 133] width 406 height 286
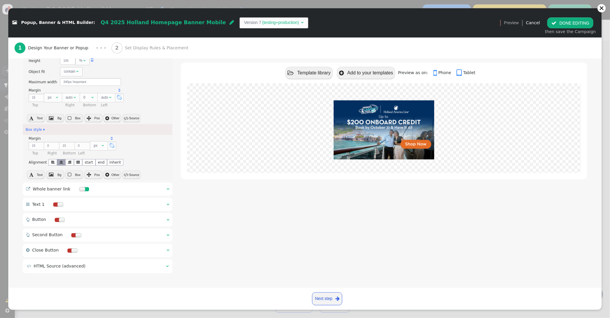
click at [168, 187] on span "" at bounding box center [167, 189] width 3 height 4
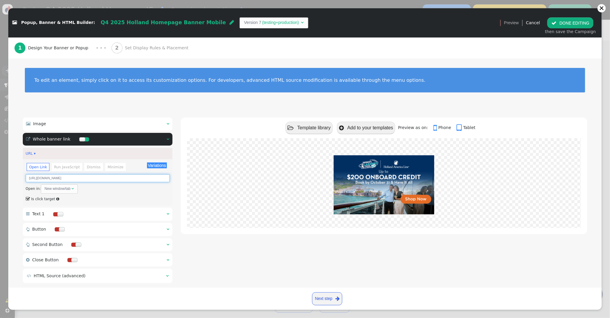
click at [106, 179] on input "https://m.icruise.com/cm/src.php?WMPHVendorCode=62&VacationType=1" at bounding box center [98, 178] width 144 height 8
type input "https://m.icruise.com/cm/src.php?WMPHVendorCode=13&VacationType=1"
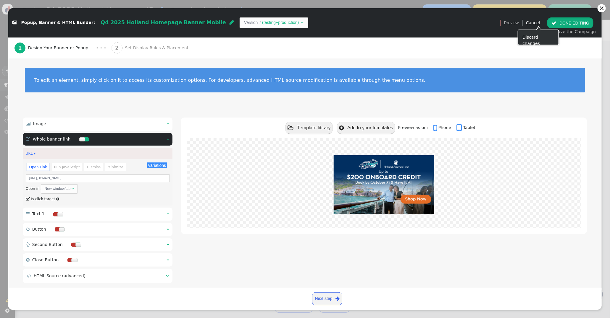
click at [561, 22] on button " DONE EDITING" at bounding box center [570, 22] width 46 height 11
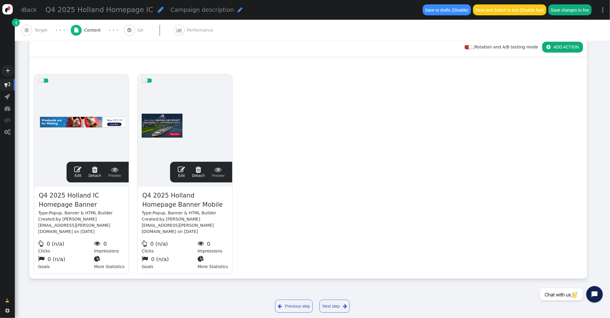
click at [35, 31] on span "Target" at bounding box center [42, 30] width 15 height 6
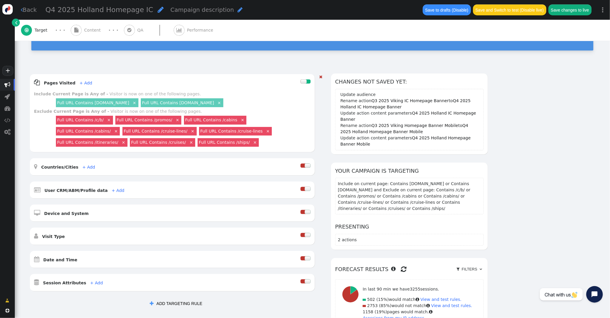
scroll to position [55, 0]
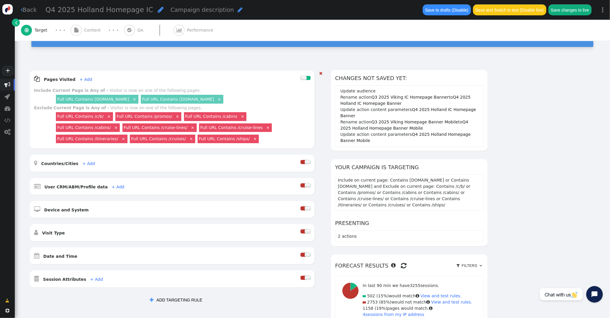
click at [306, 255] on div at bounding box center [307, 255] width 6 height 4
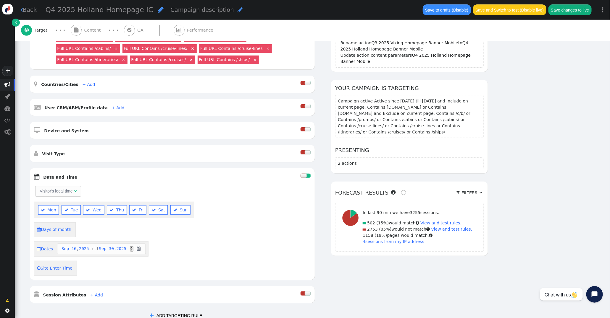
scroll to position [148, 0]
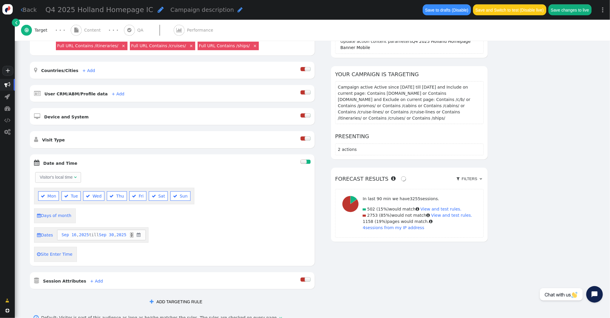
click at [64, 235] on span "Sep" at bounding box center [64, 235] width 7 height 6
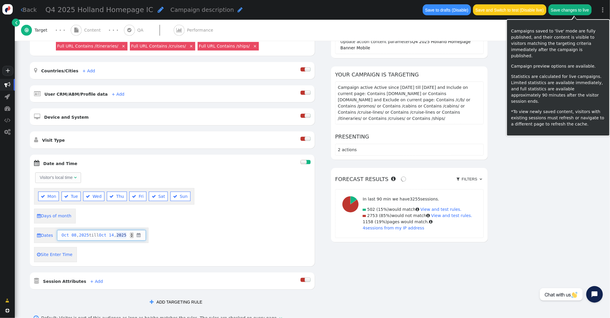
click at [568, 9] on button "Save changes to live" at bounding box center [569, 9] width 43 height 11
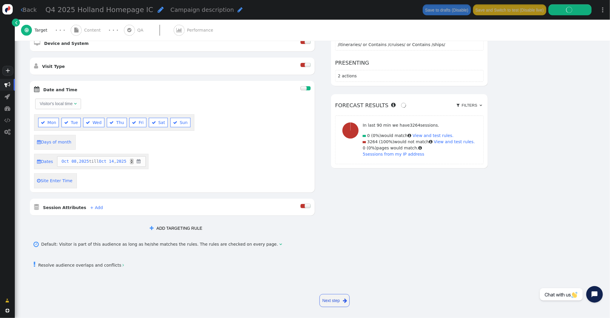
scroll to position [0, 0]
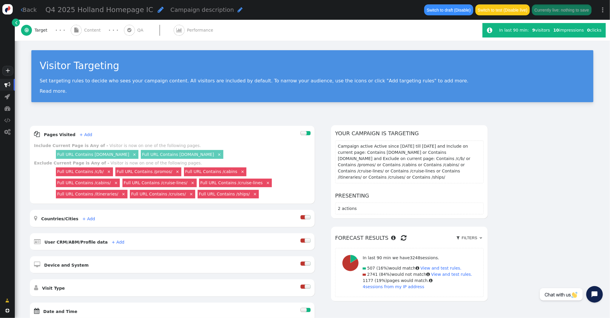
click at [93, 28] on span "Content" at bounding box center [93, 30] width 19 height 6
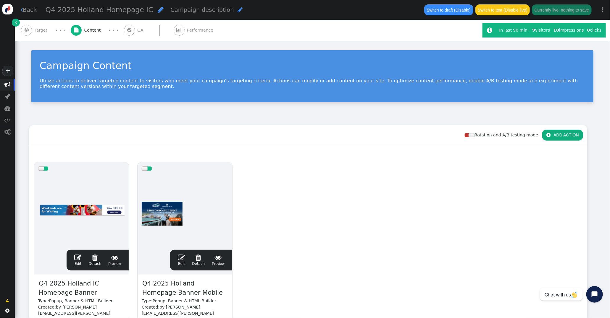
click at [47, 30] on span "Target" at bounding box center [42, 30] width 15 height 6
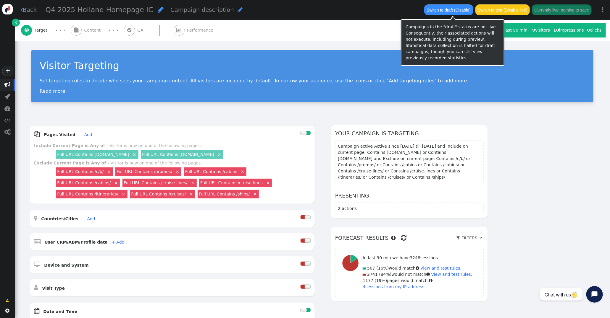
click at [455, 9] on button "Switch to draft (Disable)" at bounding box center [448, 9] width 49 height 11
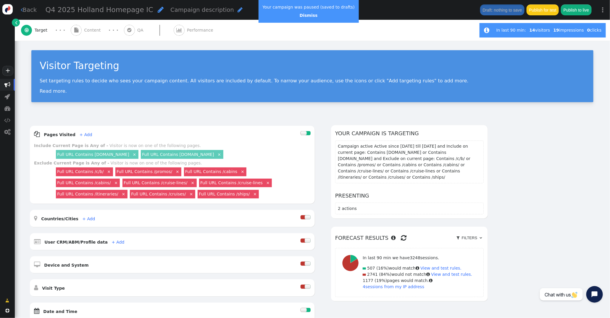
click at [82, 29] on div " Content" at bounding box center [87, 30] width 33 height 21
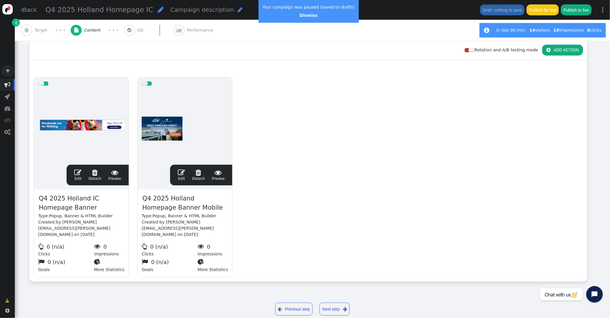
scroll to position [88, 0]
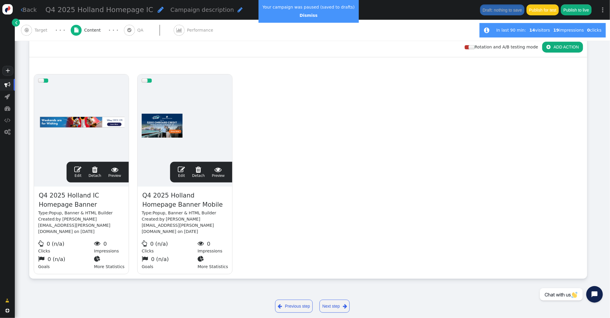
click at [75, 169] on span "" at bounding box center [77, 169] width 7 height 7
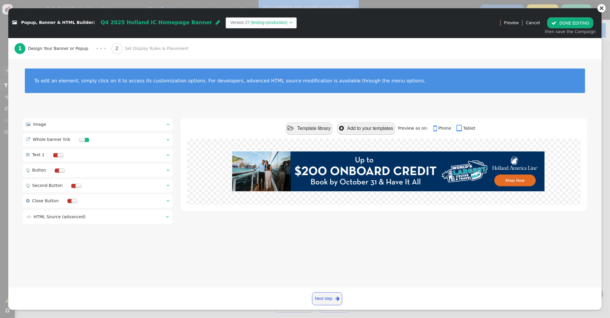
click at [166, 139] on div " Whole banner link  " at bounding box center [98, 139] width 150 height 13
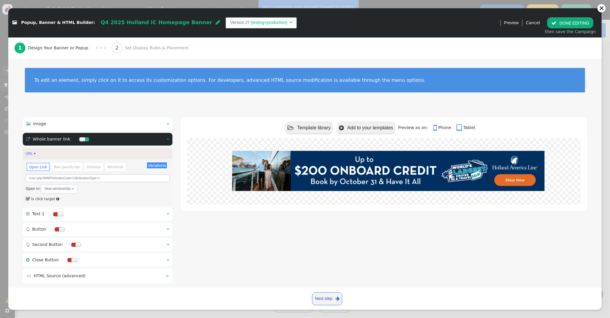
click at [567, 23] on button " DONE EDITING" at bounding box center [570, 22] width 46 height 11
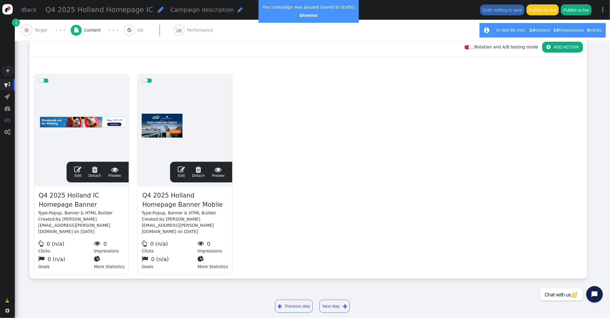
click at [183, 169] on span "" at bounding box center [181, 169] width 7 height 7
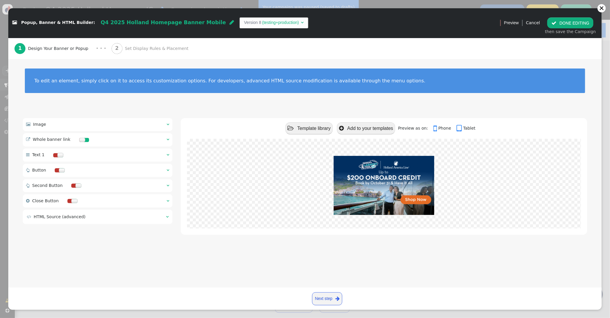
click at [165, 141] on div " Whole banner link  " at bounding box center [98, 139] width 150 height 13
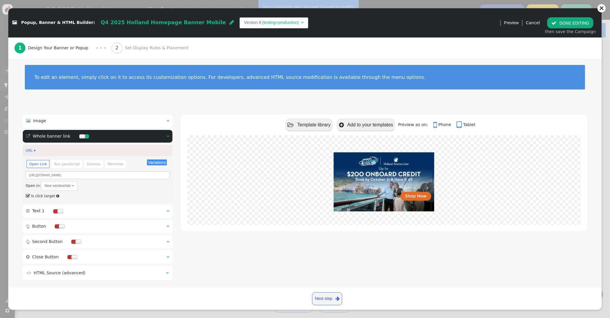
scroll to position [1, 0]
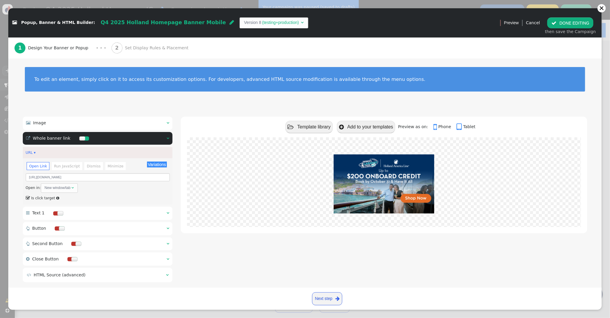
click at [582, 23] on button " DONE EDITING" at bounding box center [570, 22] width 46 height 11
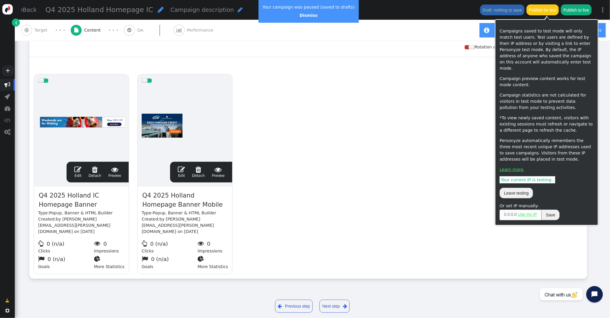
click at [554, 10] on button "Publish for test" at bounding box center [542, 9] width 32 height 11
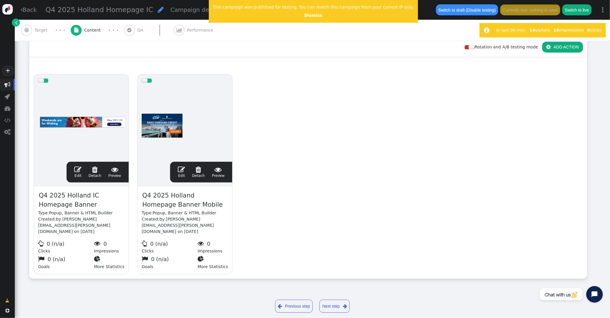
scroll to position [0, 0]
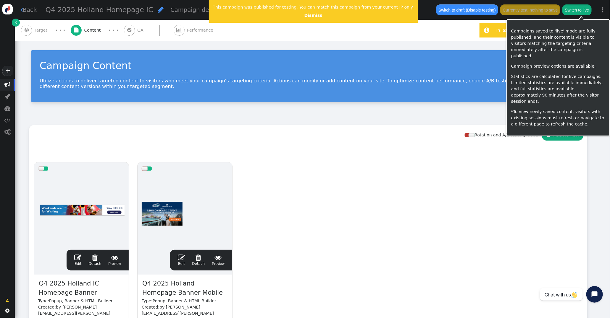
click at [587, 9] on button "Switch to live" at bounding box center [576, 9] width 29 height 11
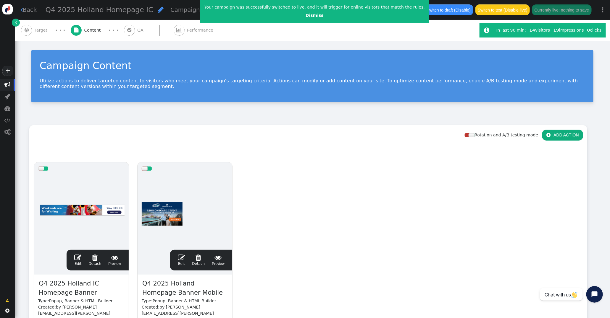
click at [187, 29] on span "Performance" at bounding box center [201, 30] width 29 height 6
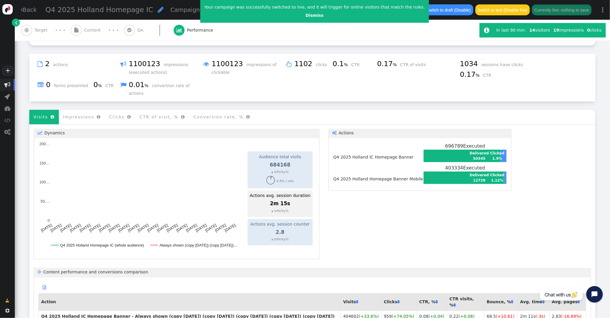
scroll to position [236, 0]
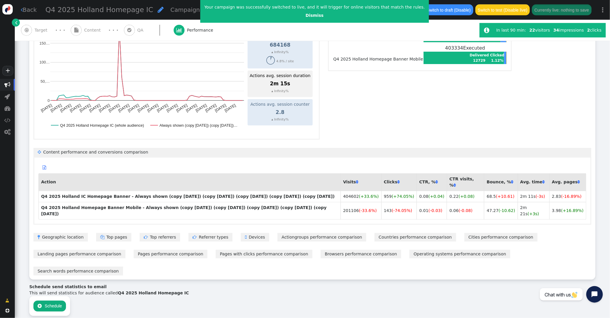
click at [50, 301] on button " Schedule" at bounding box center [49, 306] width 33 height 11
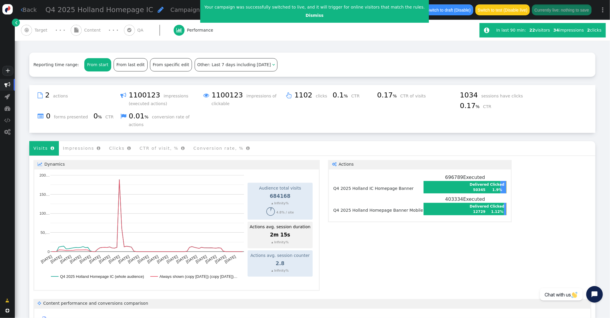
scroll to position [0, 0]
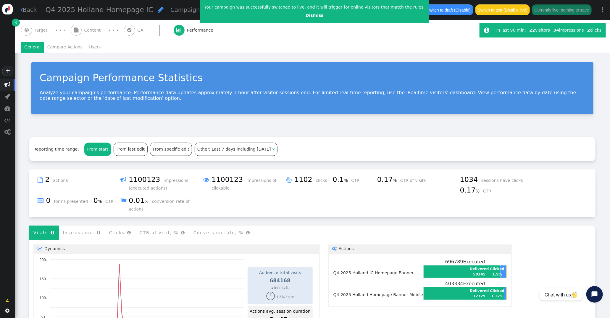
click at [158, 9] on span "" at bounding box center [161, 9] width 6 height 7
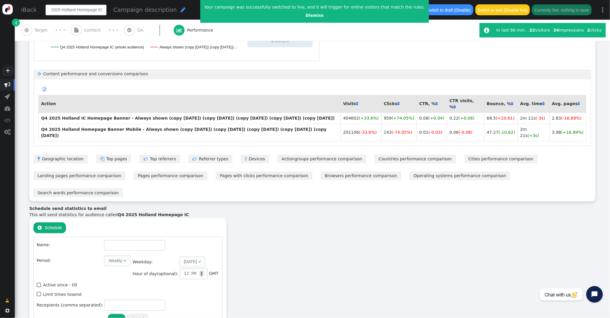
scroll to position [333, 0]
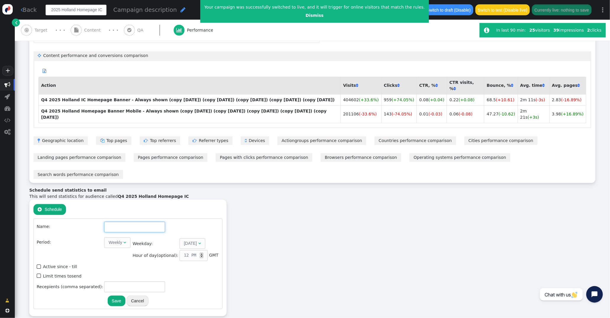
click at [110, 222] on input "text" at bounding box center [134, 227] width 61 height 11
paste input "Q4 2025 Holland Homepage IC"
type input "Q4 2025 Holland Homepage IC"
click at [113, 238] on span "Weekly " at bounding box center [117, 243] width 26 height 11
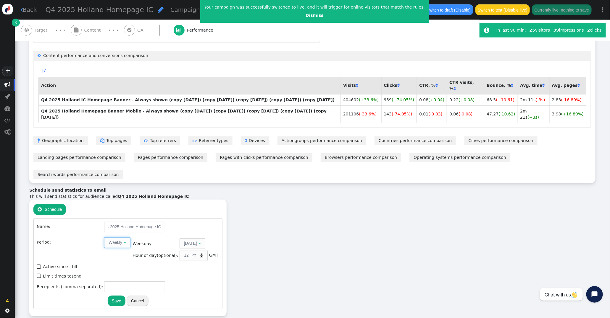
scroll to position [0, 0]
click at [183, 239] on span "1 " at bounding box center [187, 244] width 15 height 11
click at [201, 253] on div "▲" at bounding box center [202, 254] width 3 height 3
click at [38, 272] on span "" at bounding box center [39, 276] width 5 height 8
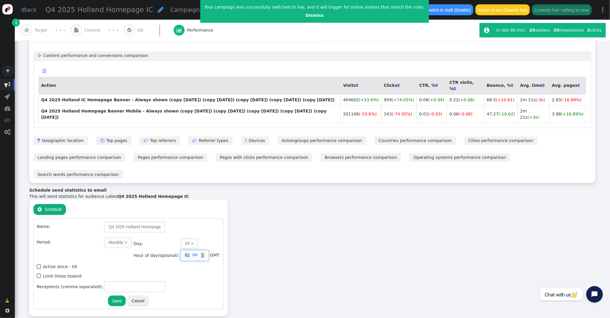
type input "1"
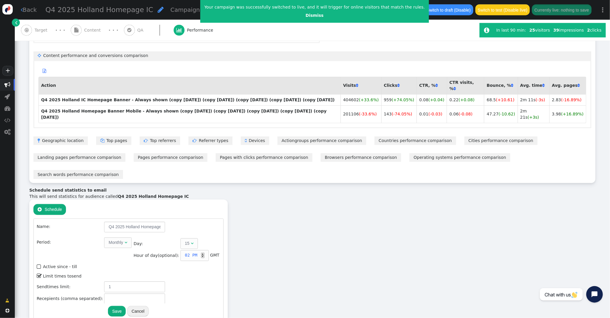
scroll to position [1, 0]
click at [111, 293] on input "text" at bounding box center [134, 298] width 61 height 11
type input "[PERSON_NAME][EMAIL_ADDRESS][PERSON_NAME][DOMAIN_NAME]"
click at [112, 306] on button "Save" at bounding box center [117, 311] width 18 height 11
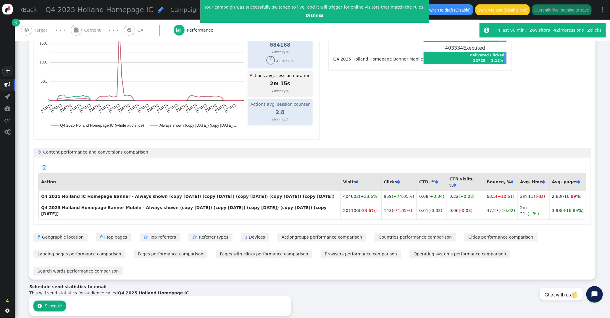
scroll to position [237, 0]
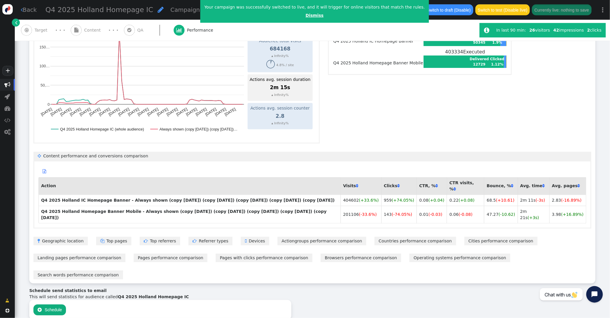
click at [305, 15] on link "Dismiss" at bounding box center [314, 15] width 18 height 5
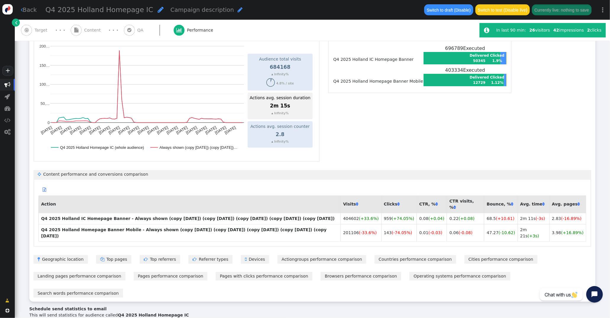
scroll to position [213, 0]
